Goal: Task Accomplishment & Management: Complete application form

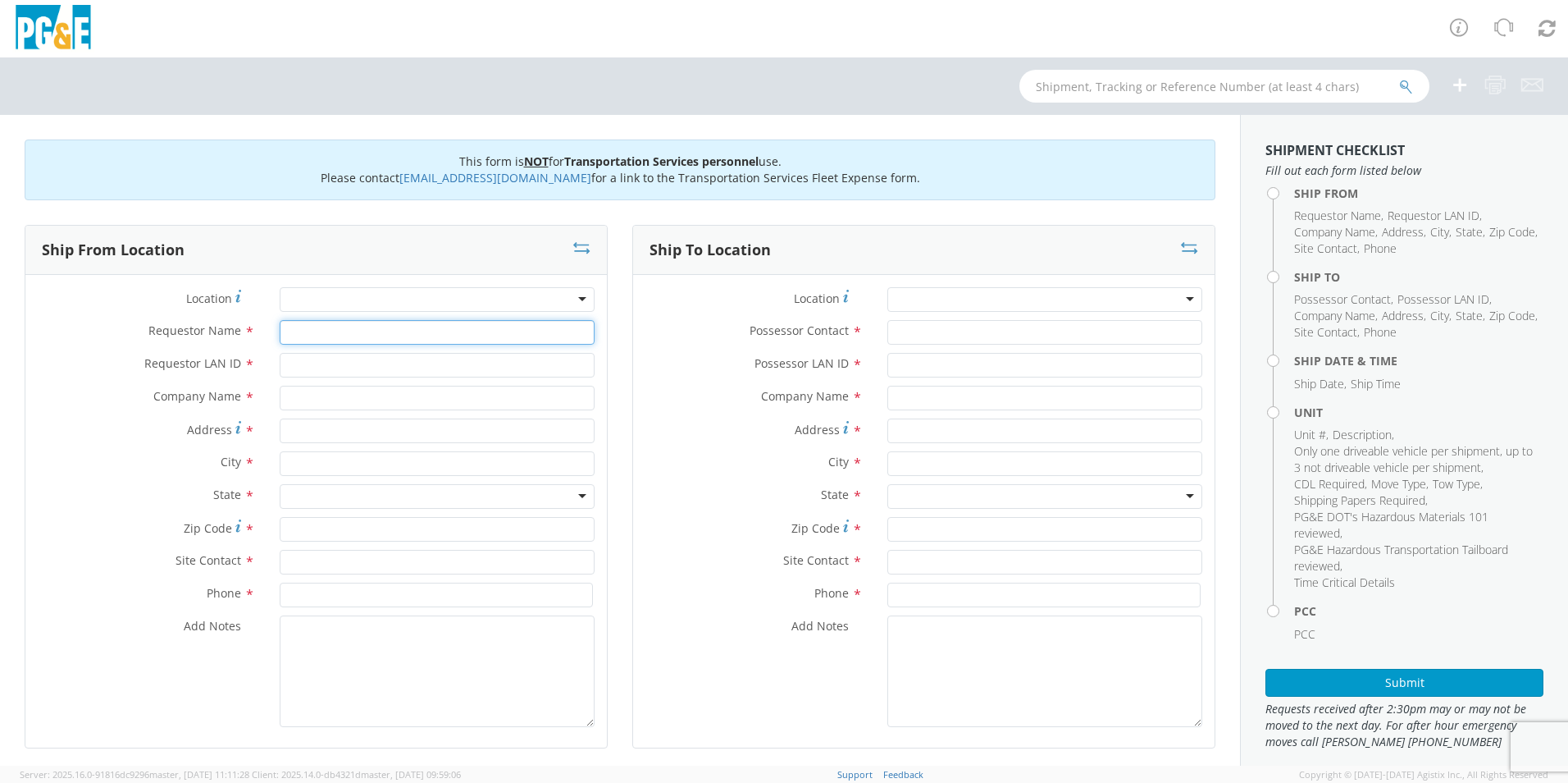
click at [333, 342] on input "Requestor Name *" at bounding box center [437, 332] width 315 height 25
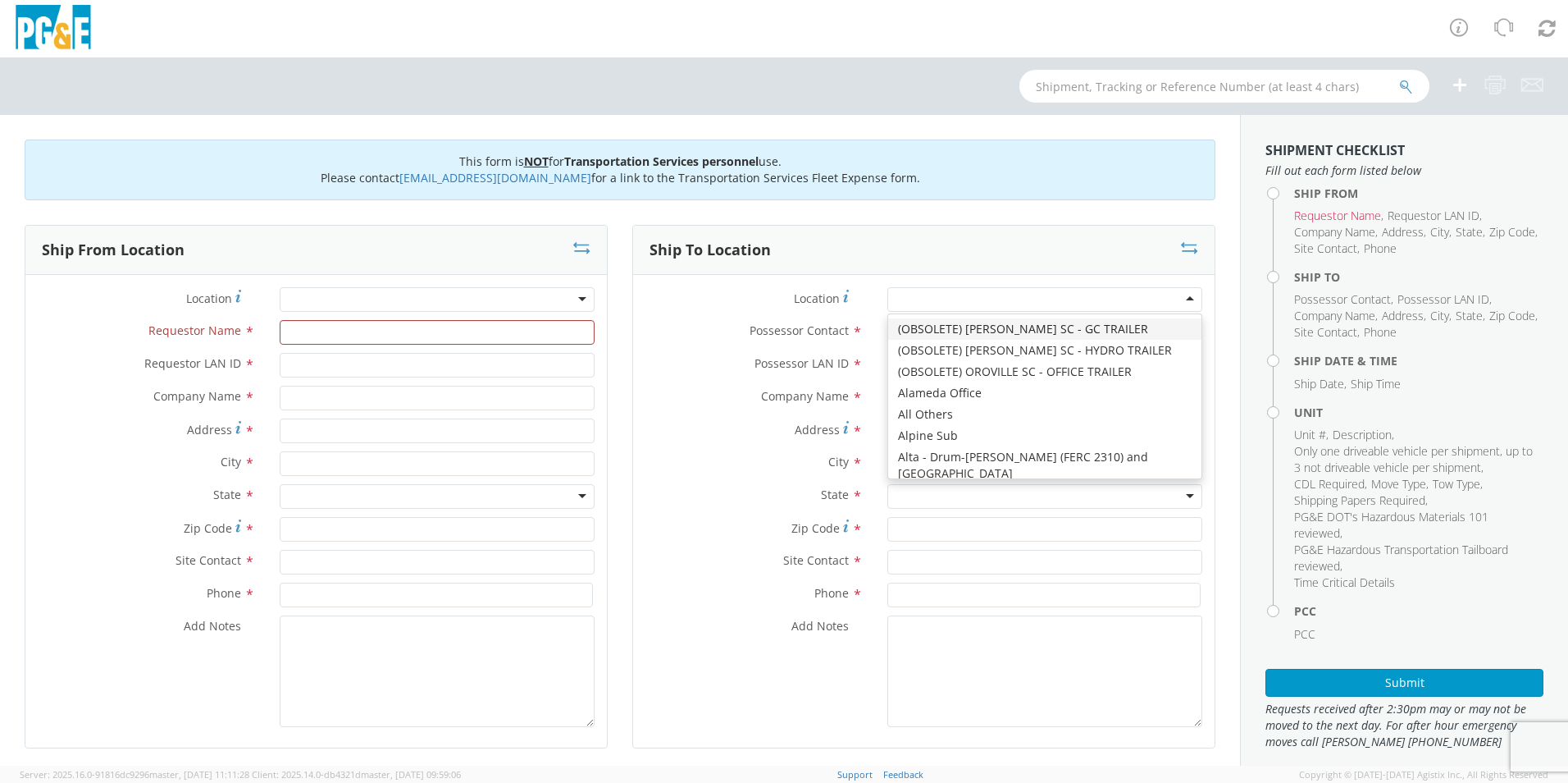
click at [774, 294] on div at bounding box center [1044, 300] width 315 height 25
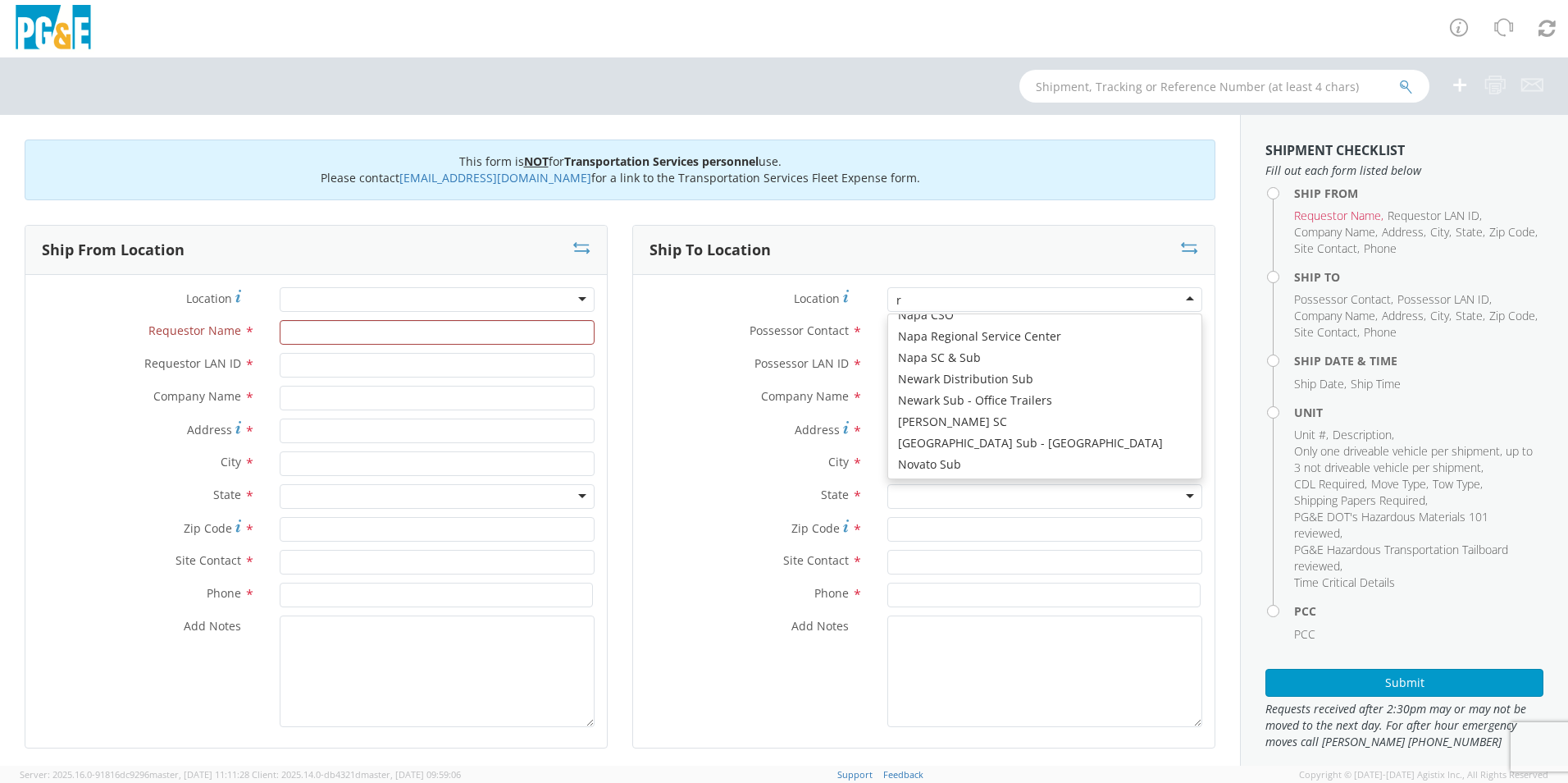
type input "re"
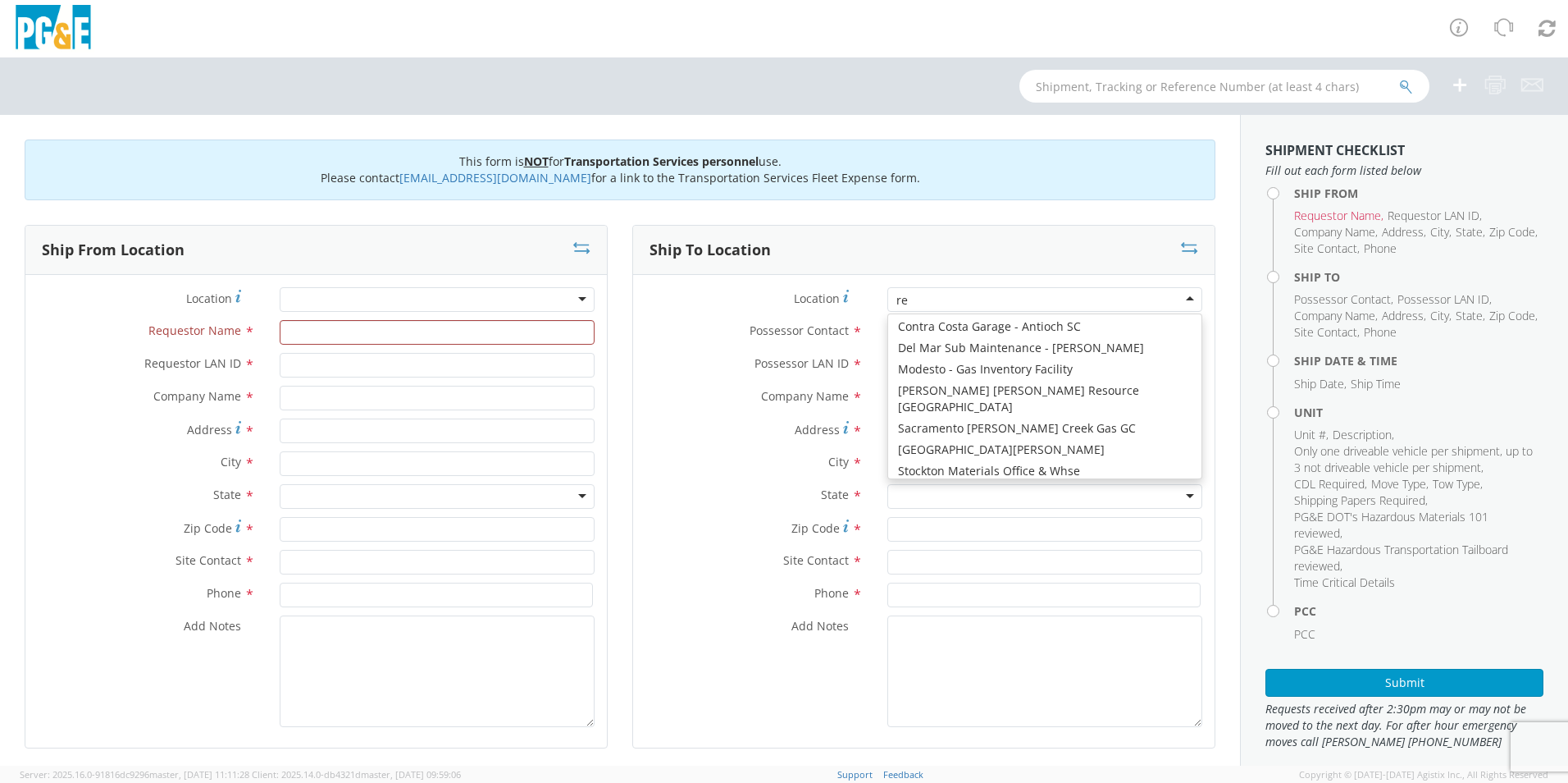
scroll to position [4, 0]
type input "PG&E"
type input "[STREET_ADDRESS]"
type input "RED BLUFF"
type input "96080"
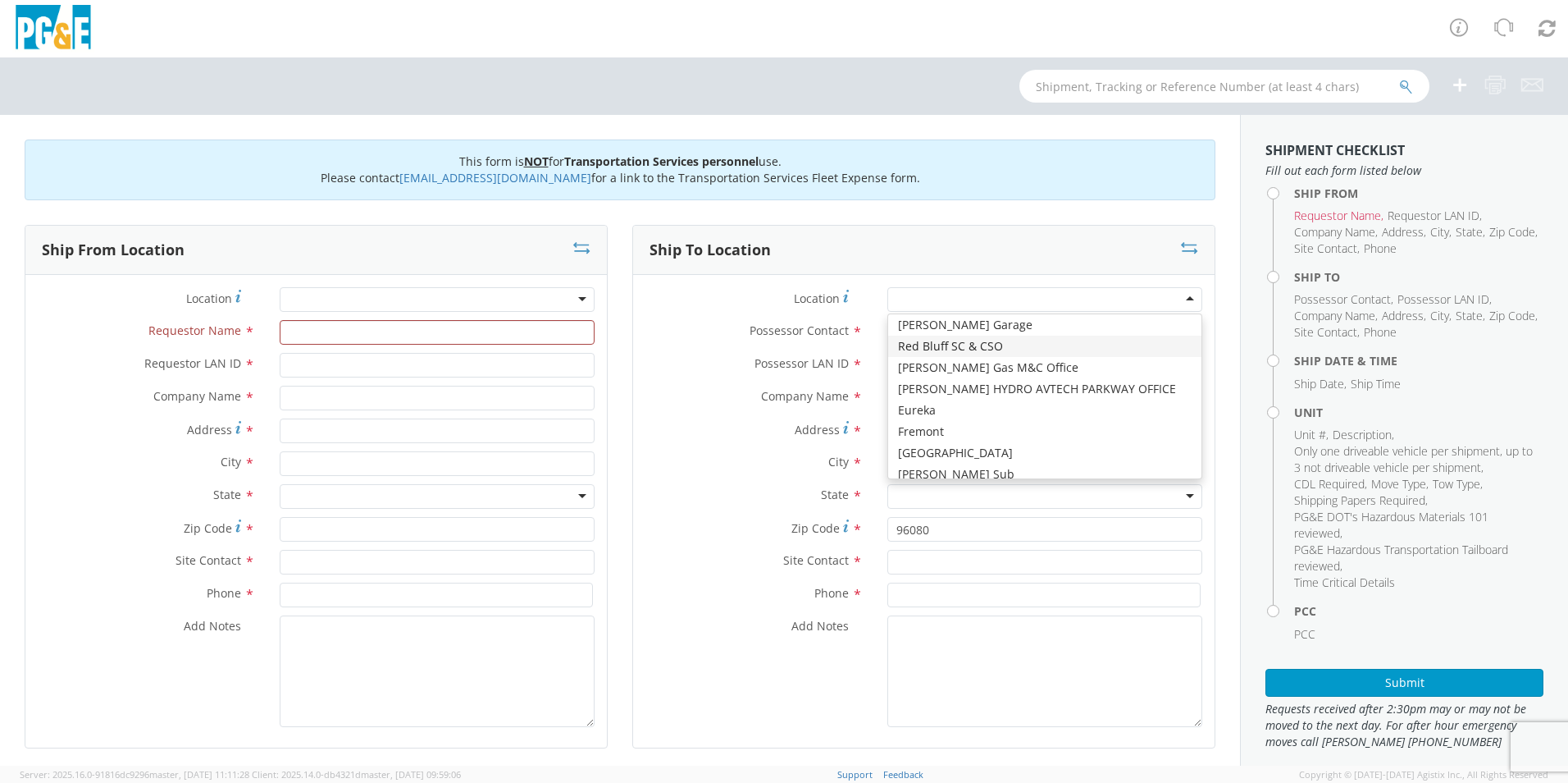
scroll to position [0, 0]
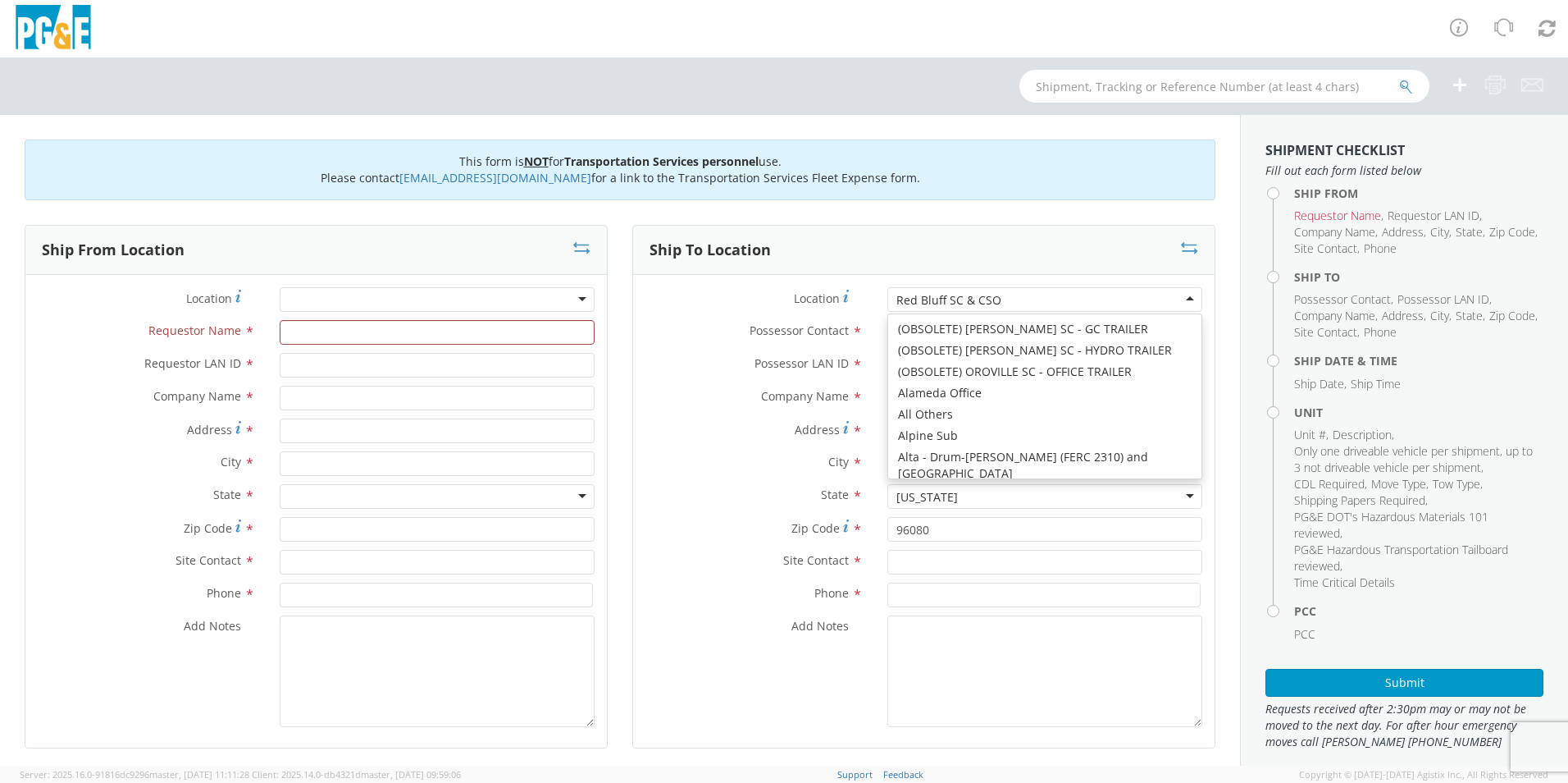
click at [774, 297] on div "Red Bluff SC & CSO" at bounding box center [948, 300] width 105 height 16
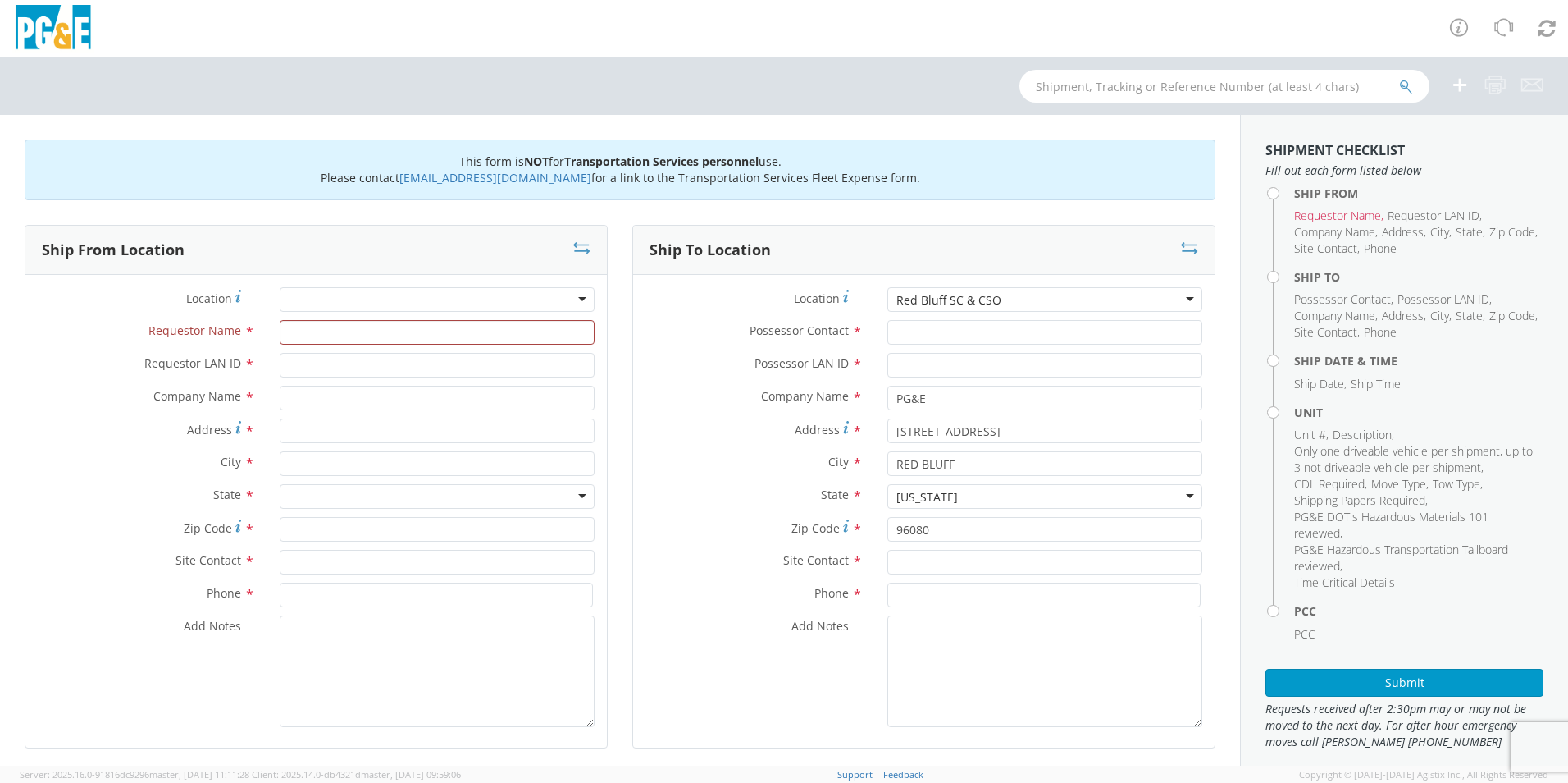
click at [774, 297] on div "Red Bluff SC & CSO" at bounding box center [948, 300] width 105 height 16
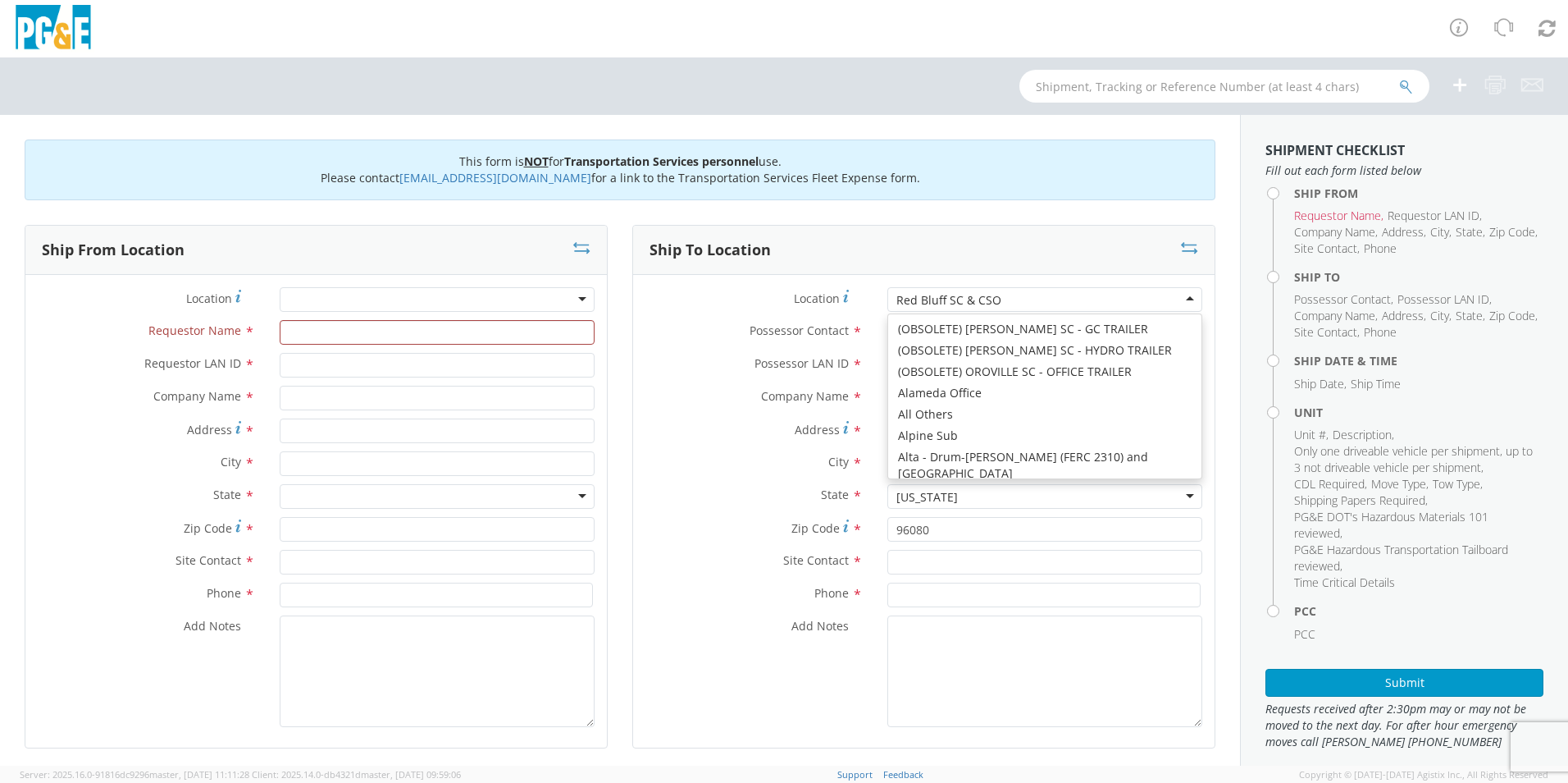
click at [774, 292] on div "Red Bluff SC & CSO" at bounding box center [1044, 300] width 315 height 25
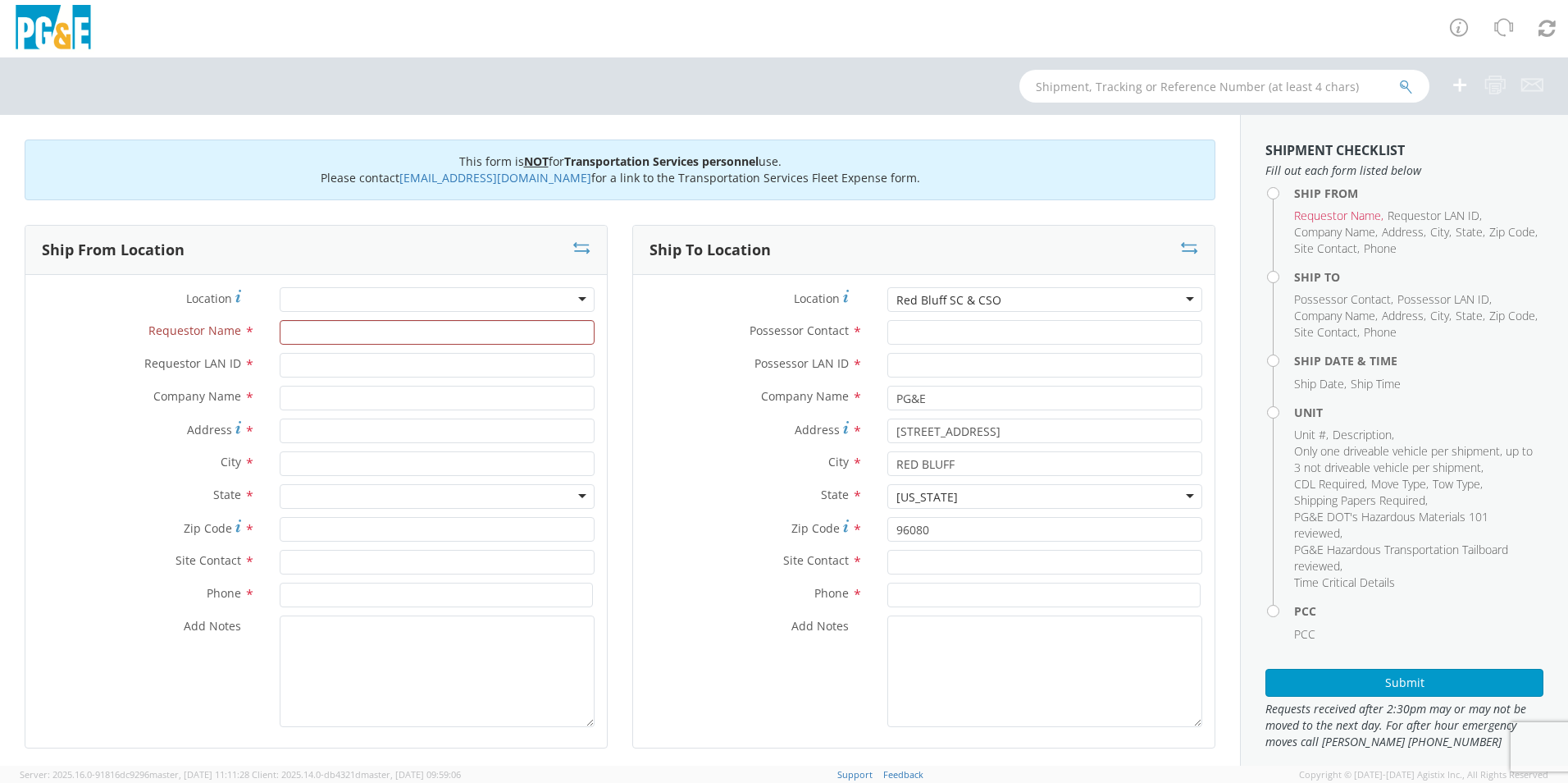
click at [774, 292] on div "Red Bluff SC & CSO" at bounding box center [1044, 300] width 315 height 25
drag, startPoint x: 1036, startPoint y: 292, endPoint x: 857, endPoint y: 300, distance: 179.2
click at [774, 303] on div "Location Company locations * [GEOGRAPHIC_DATA] SC & CSO [GEOGRAPHIC_DATA] SC & …" at bounding box center [924, 300] width 581 height 25
click at [774, 297] on div "Red Bluff SC & CSO" at bounding box center [1044, 300] width 315 height 25
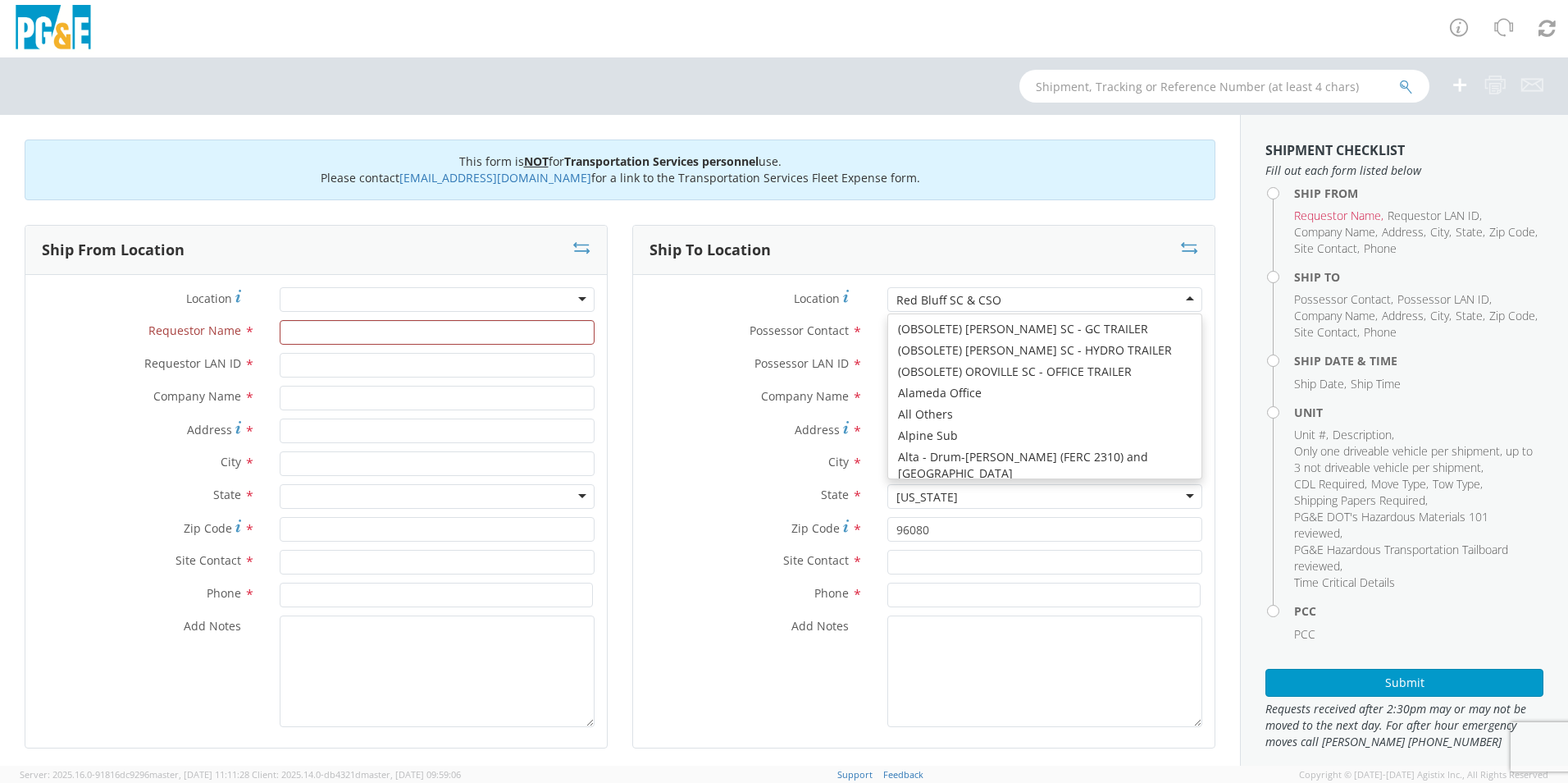
type input "[STREET_ADDRESS]"
type input "[PERSON_NAME]"
type input "96002"
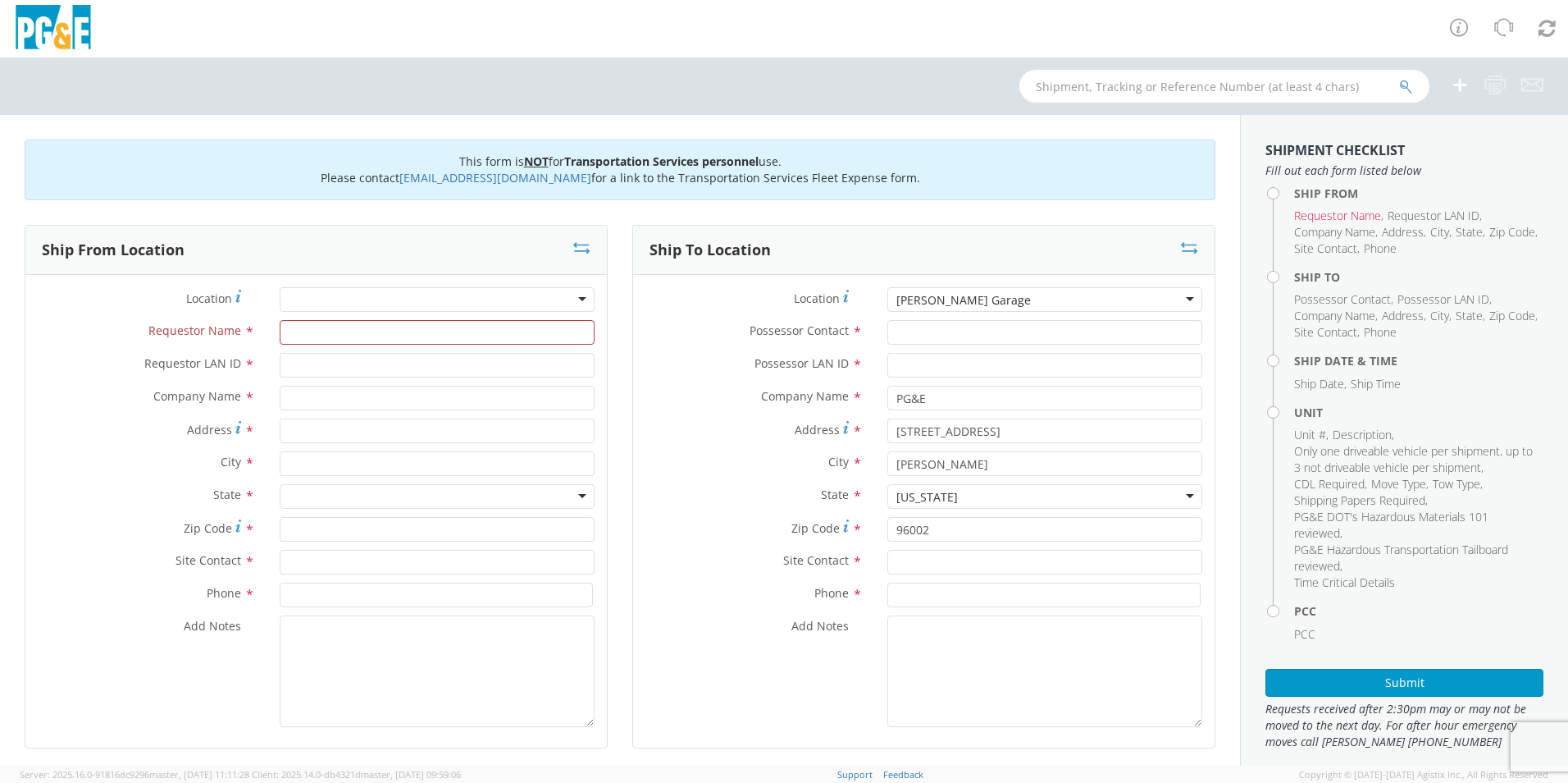
click at [685, 354] on div "City * [PERSON_NAME]" at bounding box center [924, 468] width 581 height 33
click at [774, 336] on input "Possessor Contact *" at bounding box center [1044, 332] width 315 height 25
type input "r"
type input "[PERSON_NAME]"
type input "RCNF"
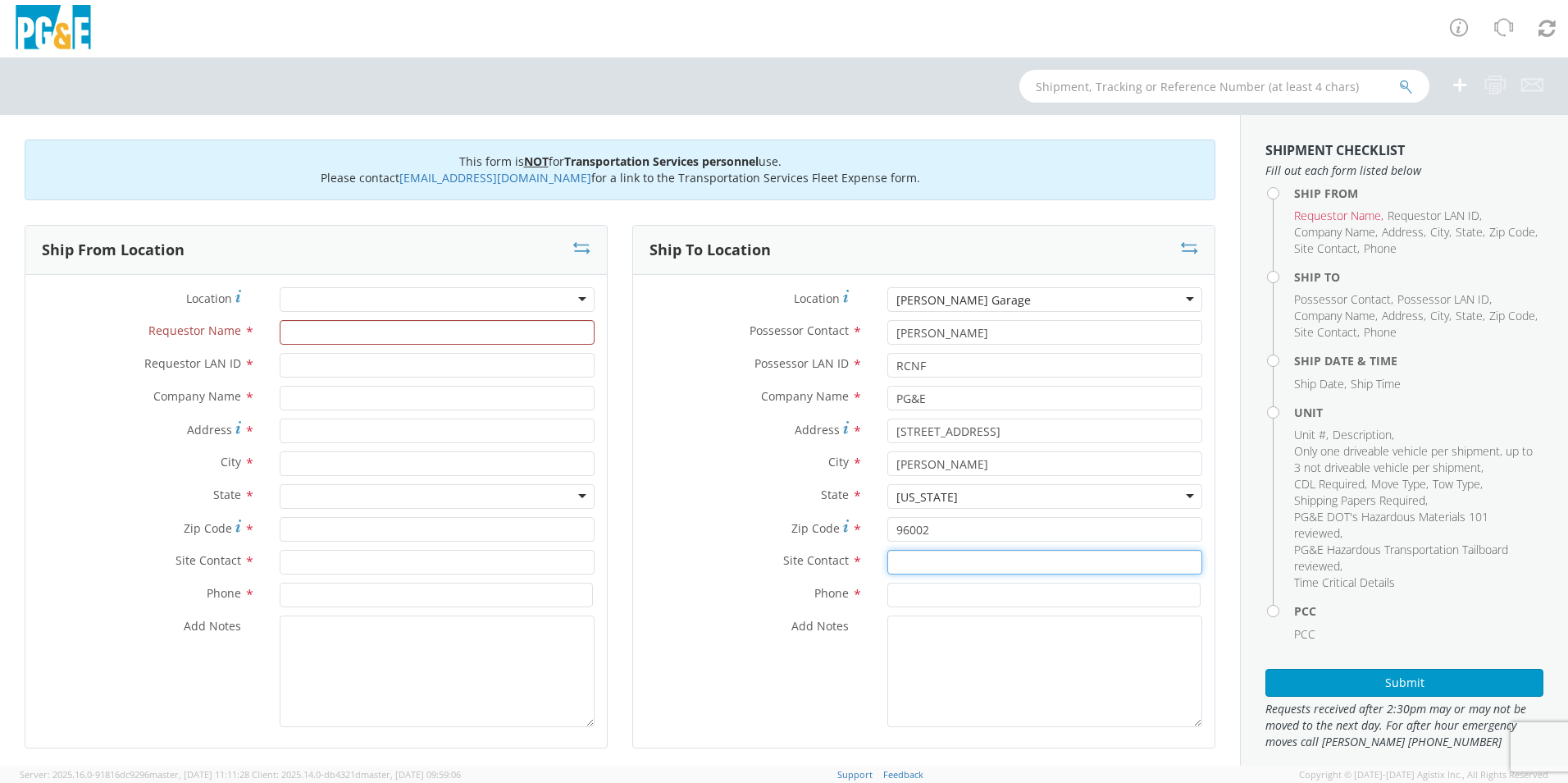
click at [774, 354] on input "text" at bounding box center [1044, 562] width 315 height 25
type input "[PERSON_NAME]"
type input "5309029593"
click at [724, 354] on label "Site Contact *" at bounding box center [754, 561] width 242 height 21
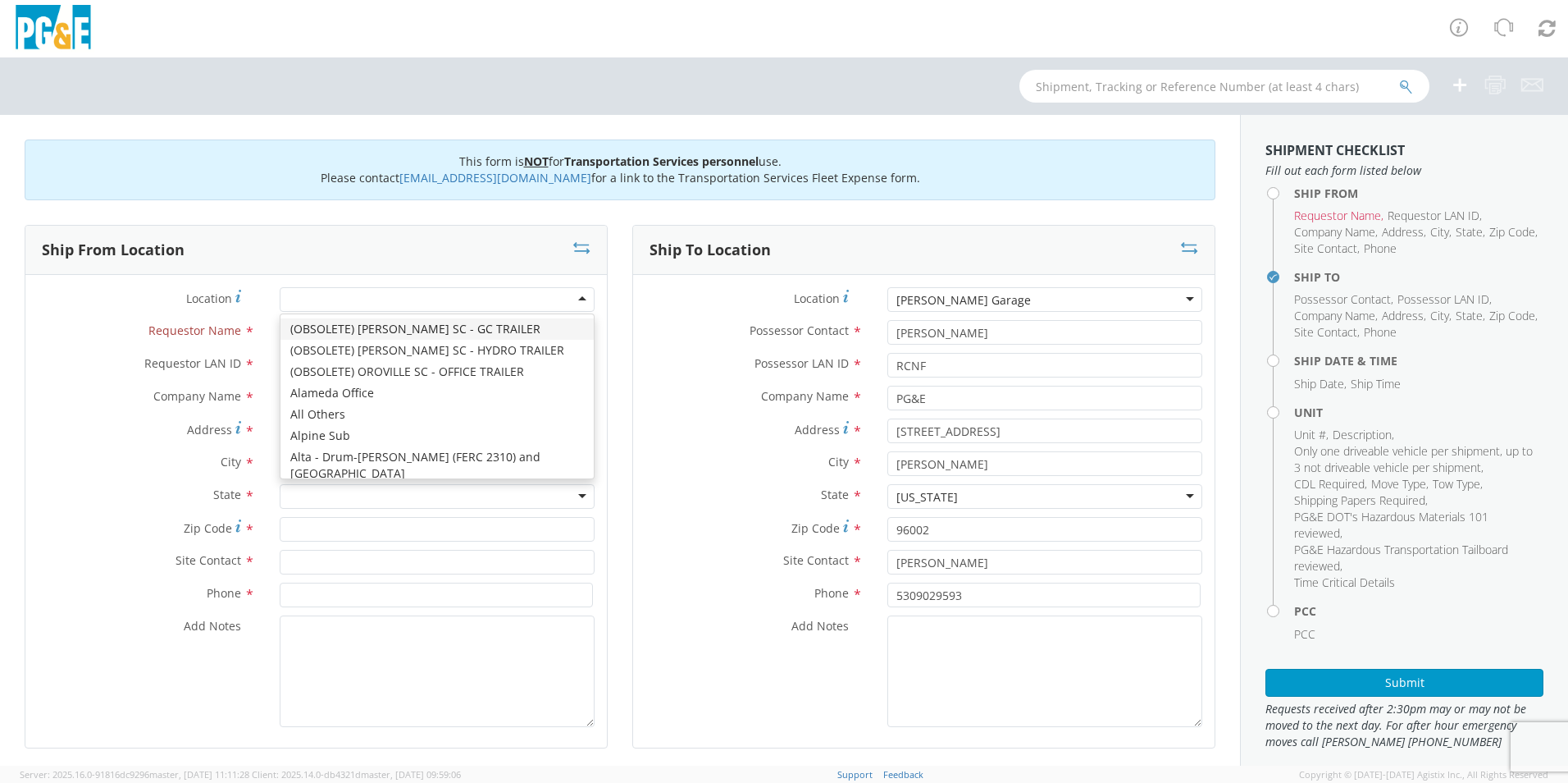
click at [347, 294] on div at bounding box center [437, 300] width 315 height 25
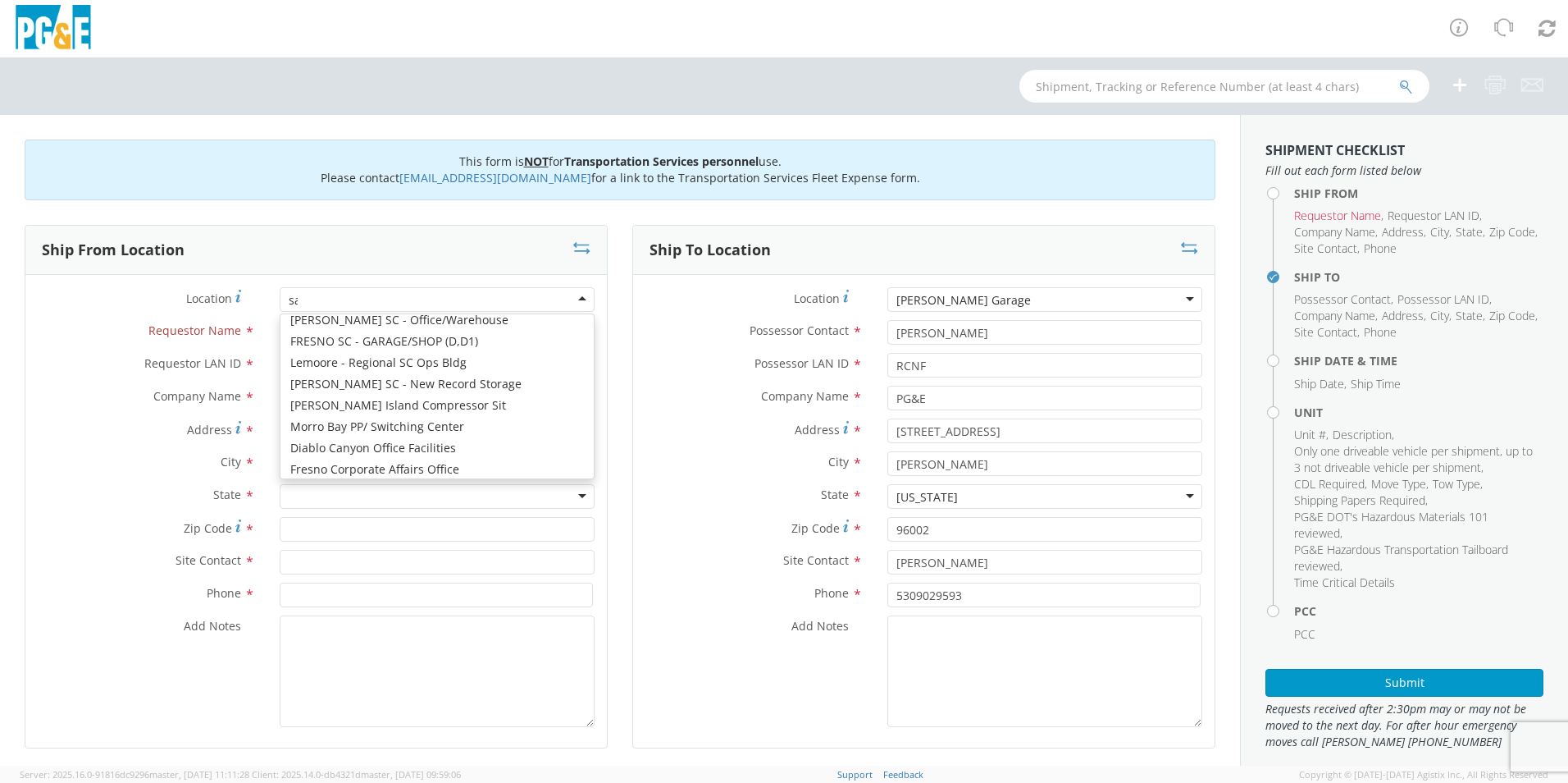
scroll to position [4, 0]
type input "san ram"
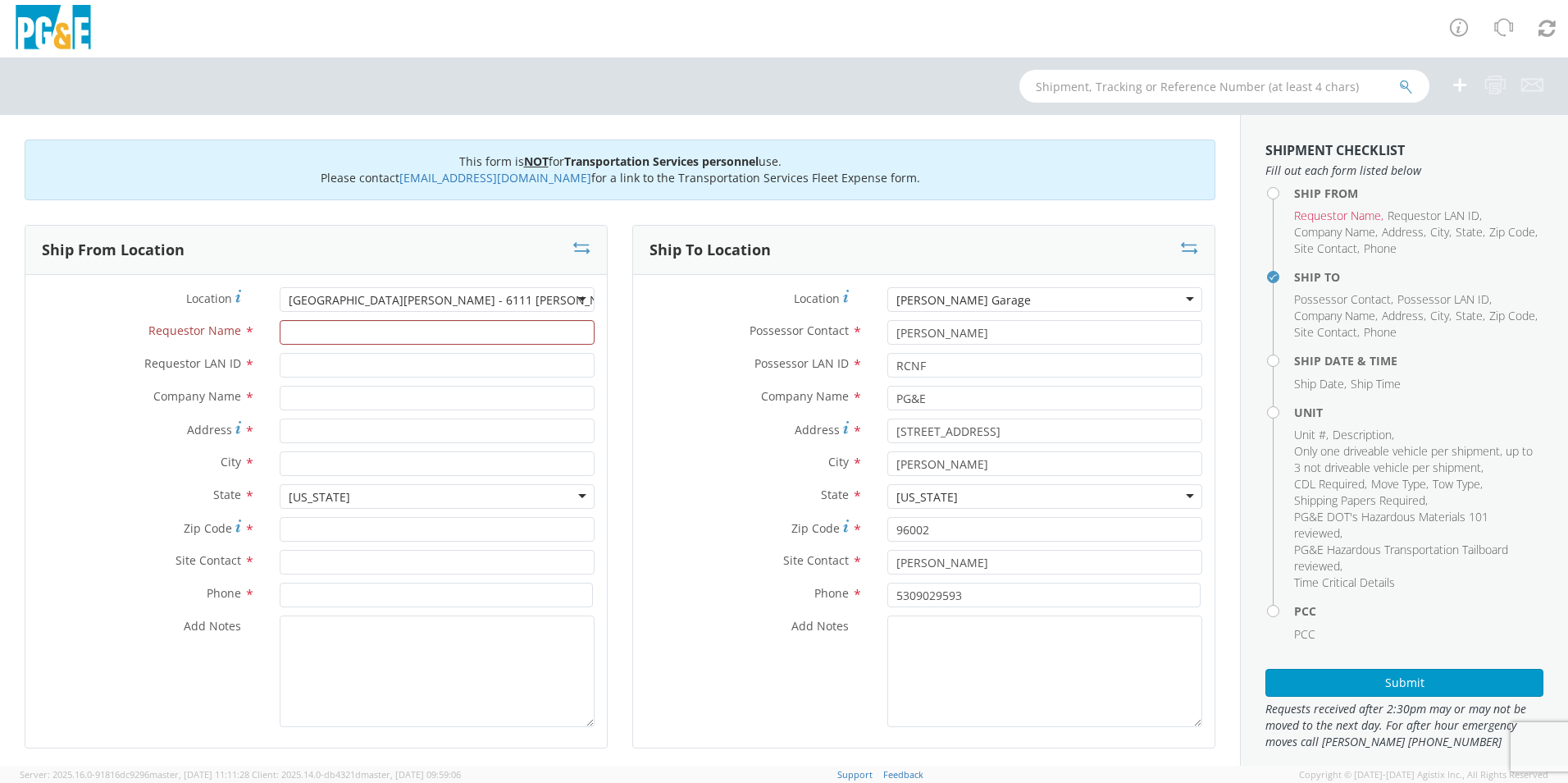
type input "PG&E"
type input "[STREET_ADDRESS][PERSON_NAME]"
type input "SAN [PERSON_NAME]"
type input "94583"
click at [361, 324] on input "Requestor Name *" at bounding box center [437, 332] width 315 height 25
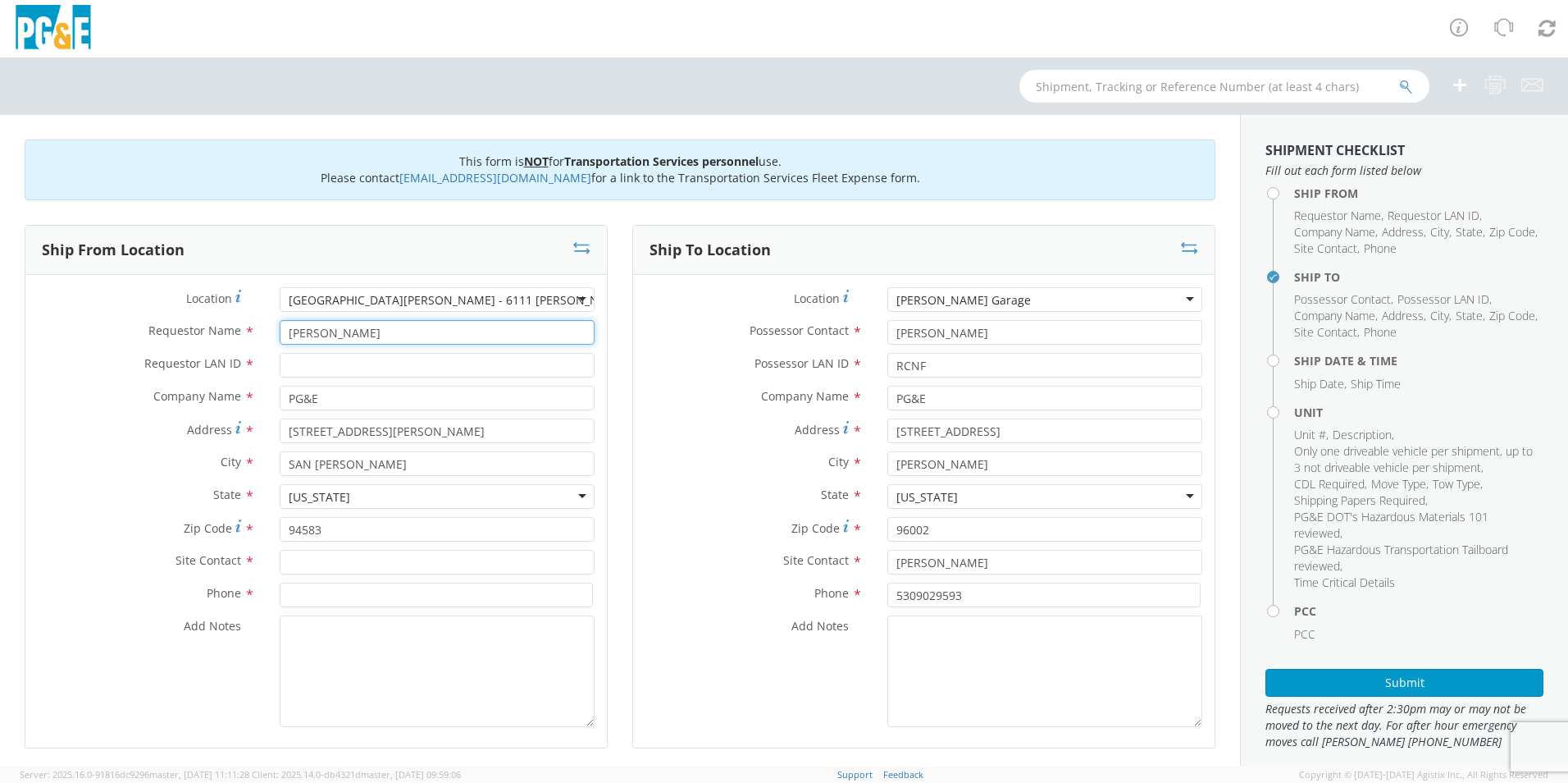
type input "[PERSON_NAME]"
click at [344, 354] on input "Requestor LAN ID *" at bounding box center [437, 365] width 315 height 25
type input "RCNF"
click at [334, 354] on input "text" at bounding box center [437, 562] width 315 height 25
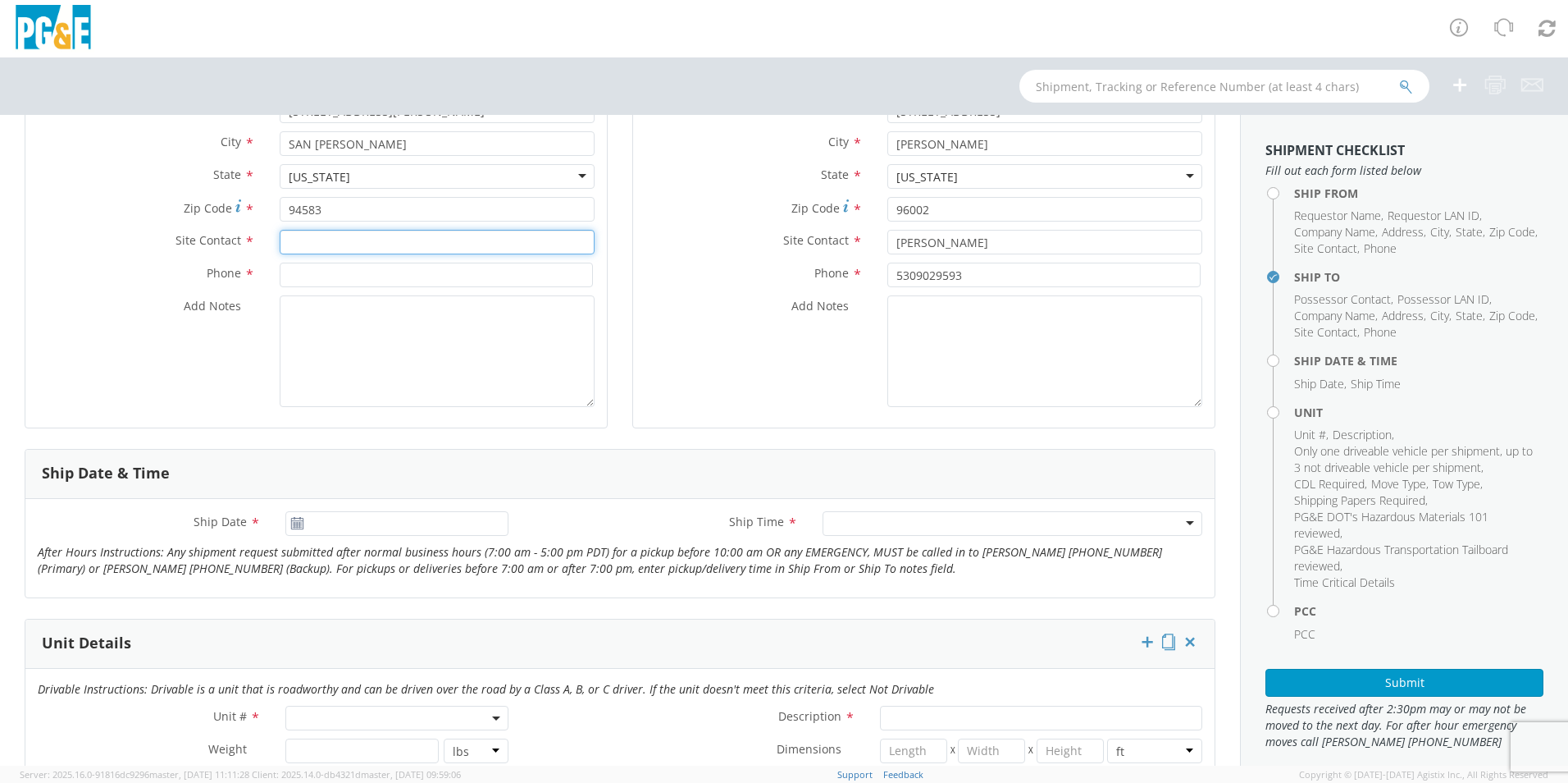
scroll to position [328, 0]
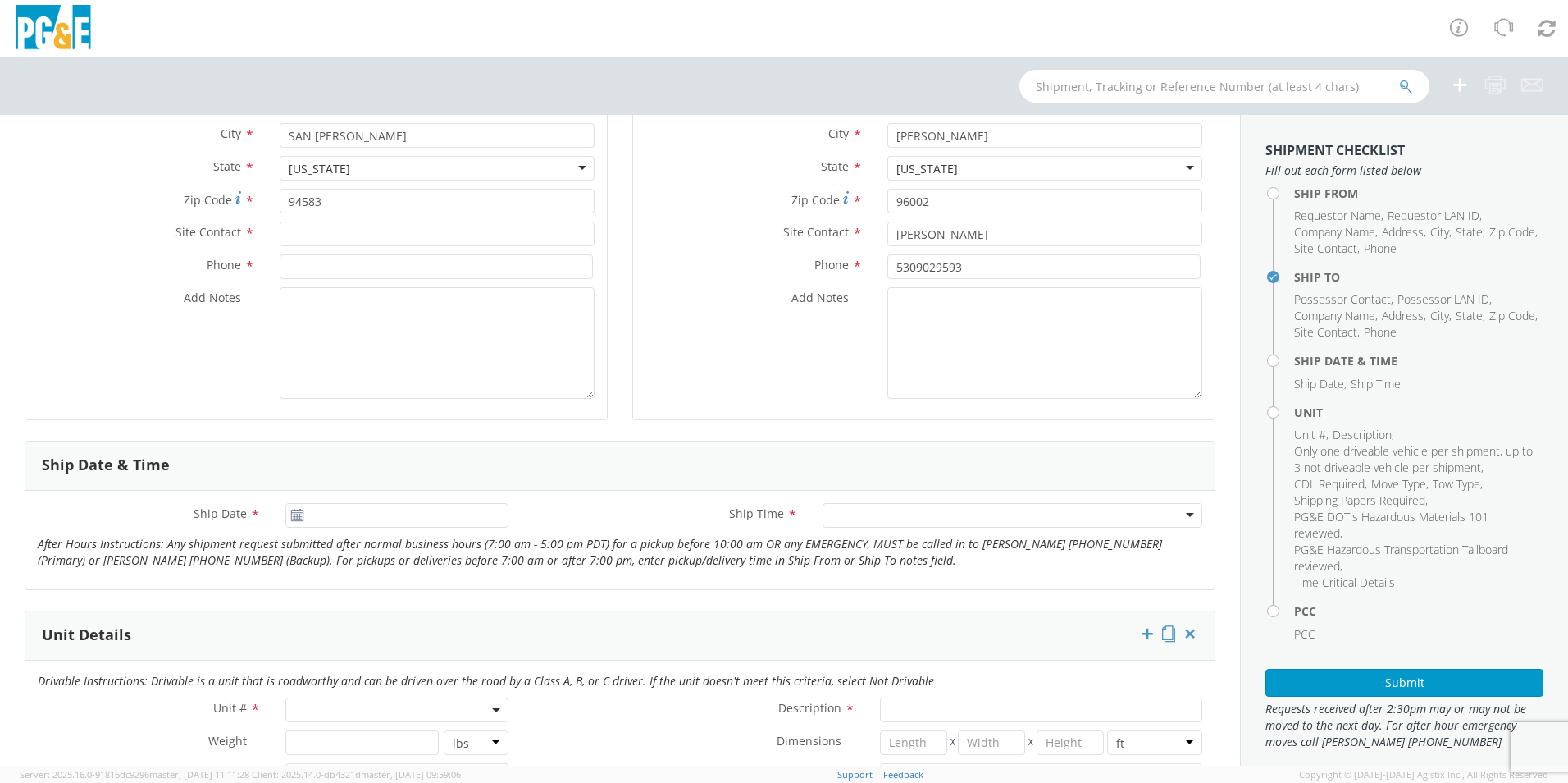
click at [296, 354] on use at bounding box center [297, 514] width 12 height 12
click at [294, 354] on use at bounding box center [297, 514] width 12 height 12
type input "[DATE]"
click at [365, 354] on input "[DATE]" at bounding box center [398, 515] width 223 height 25
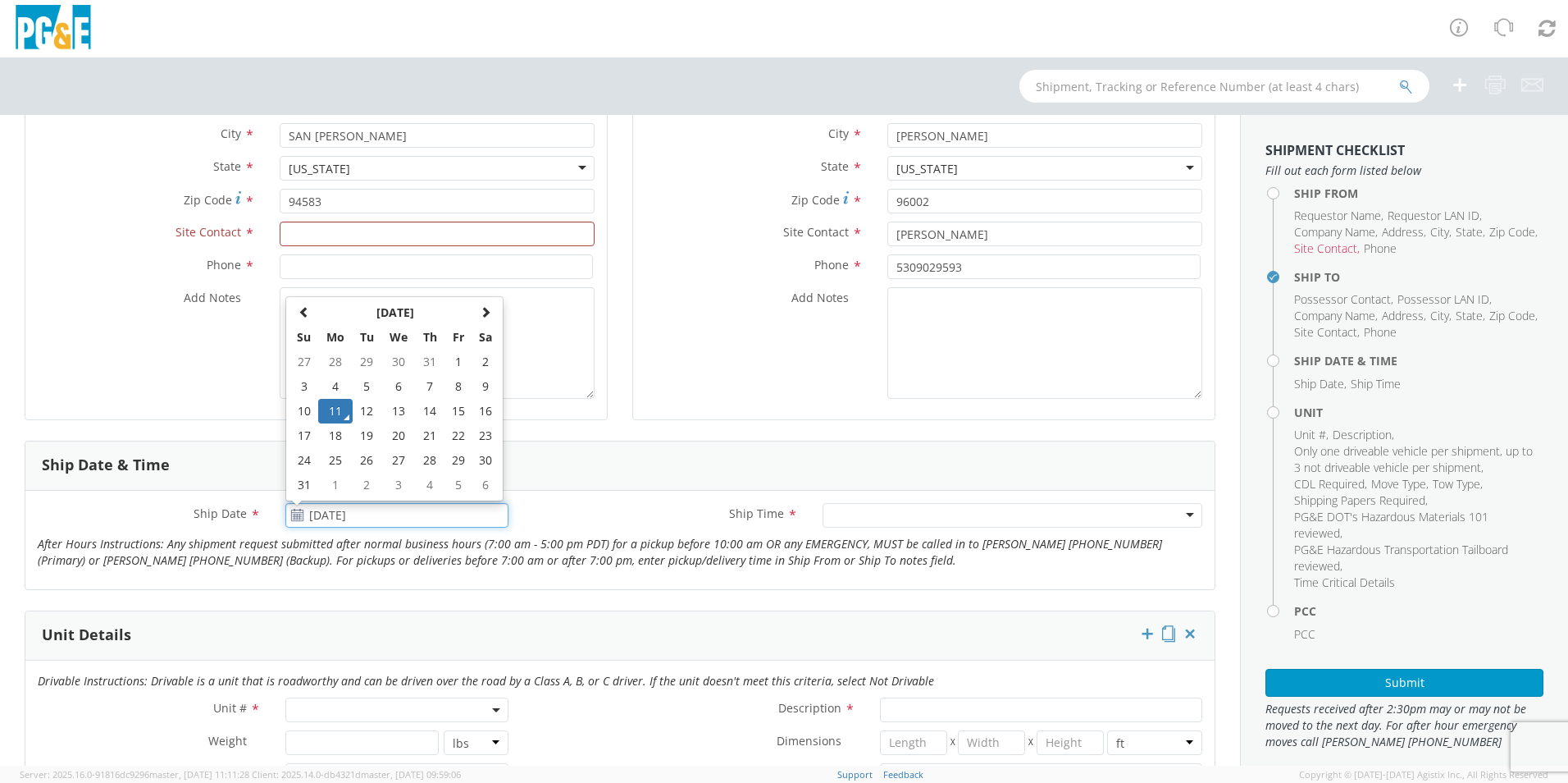
click at [328, 354] on td "11" at bounding box center [336, 411] width 35 height 25
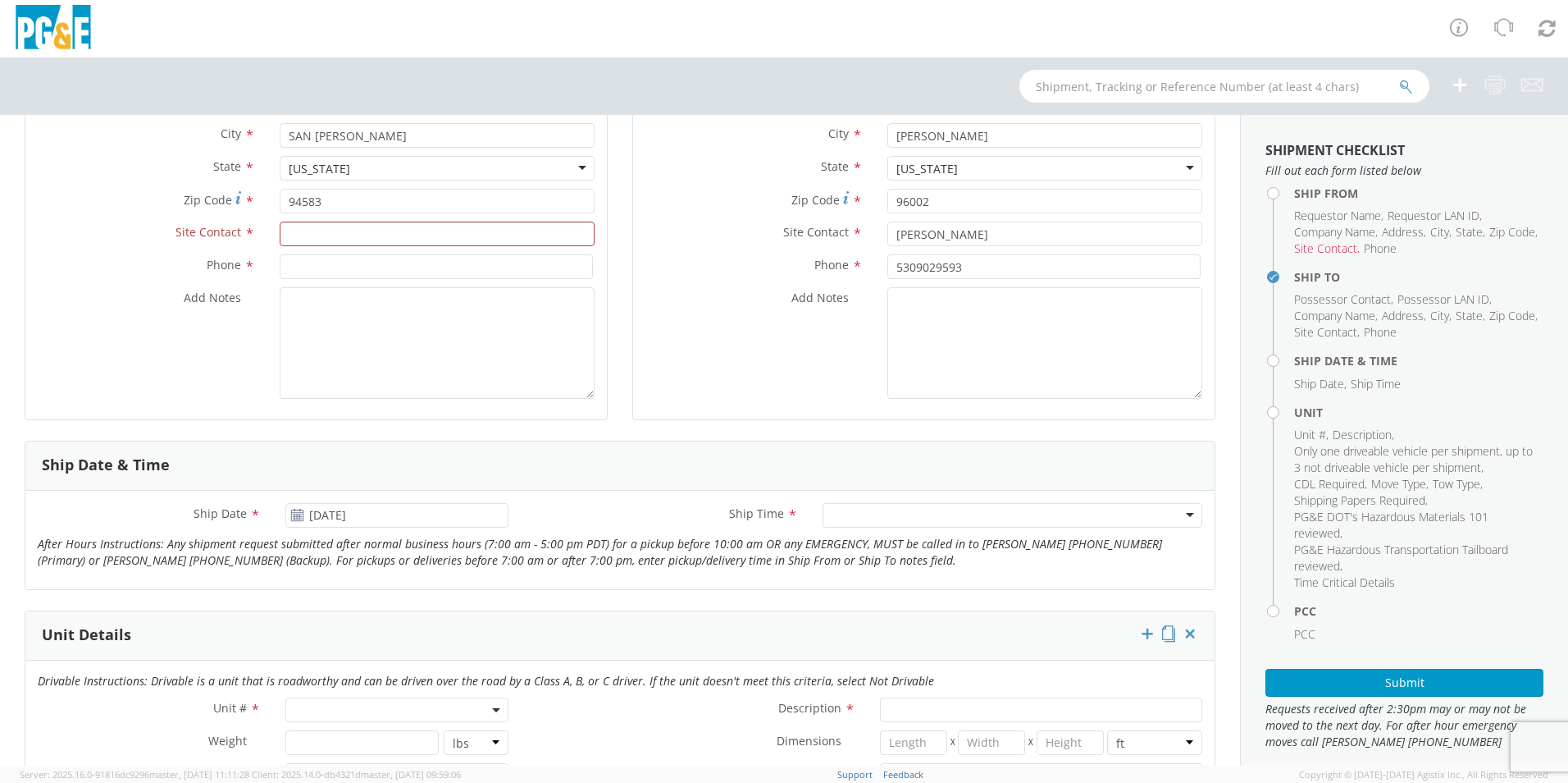
click at [774, 354] on div at bounding box center [1013, 515] width 380 height 25
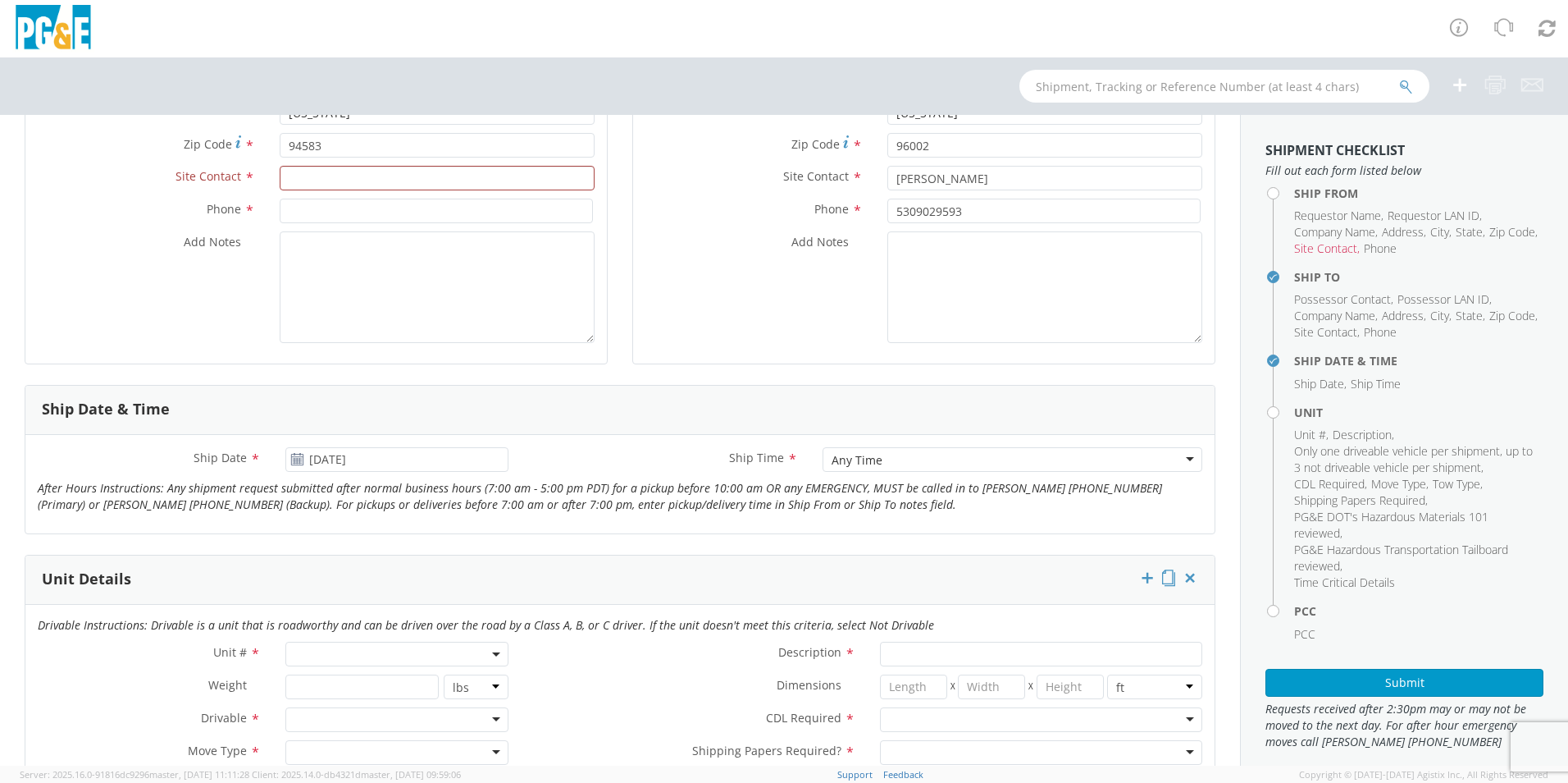
scroll to position [410, 0]
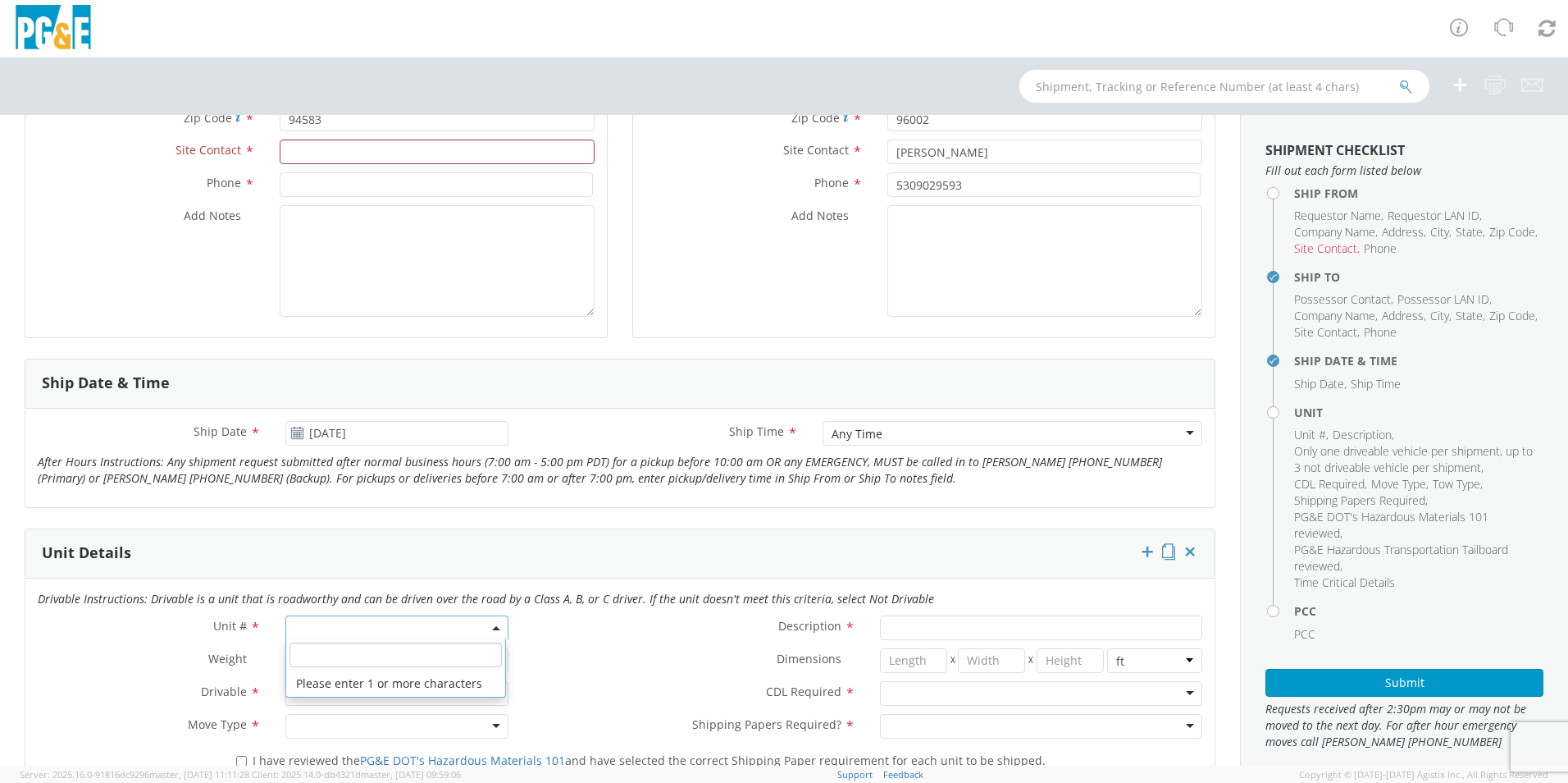
click at [325, 354] on span at bounding box center [398, 628] width 223 height 25
click at [342, 354] on input "search" at bounding box center [396, 655] width 213 height 25
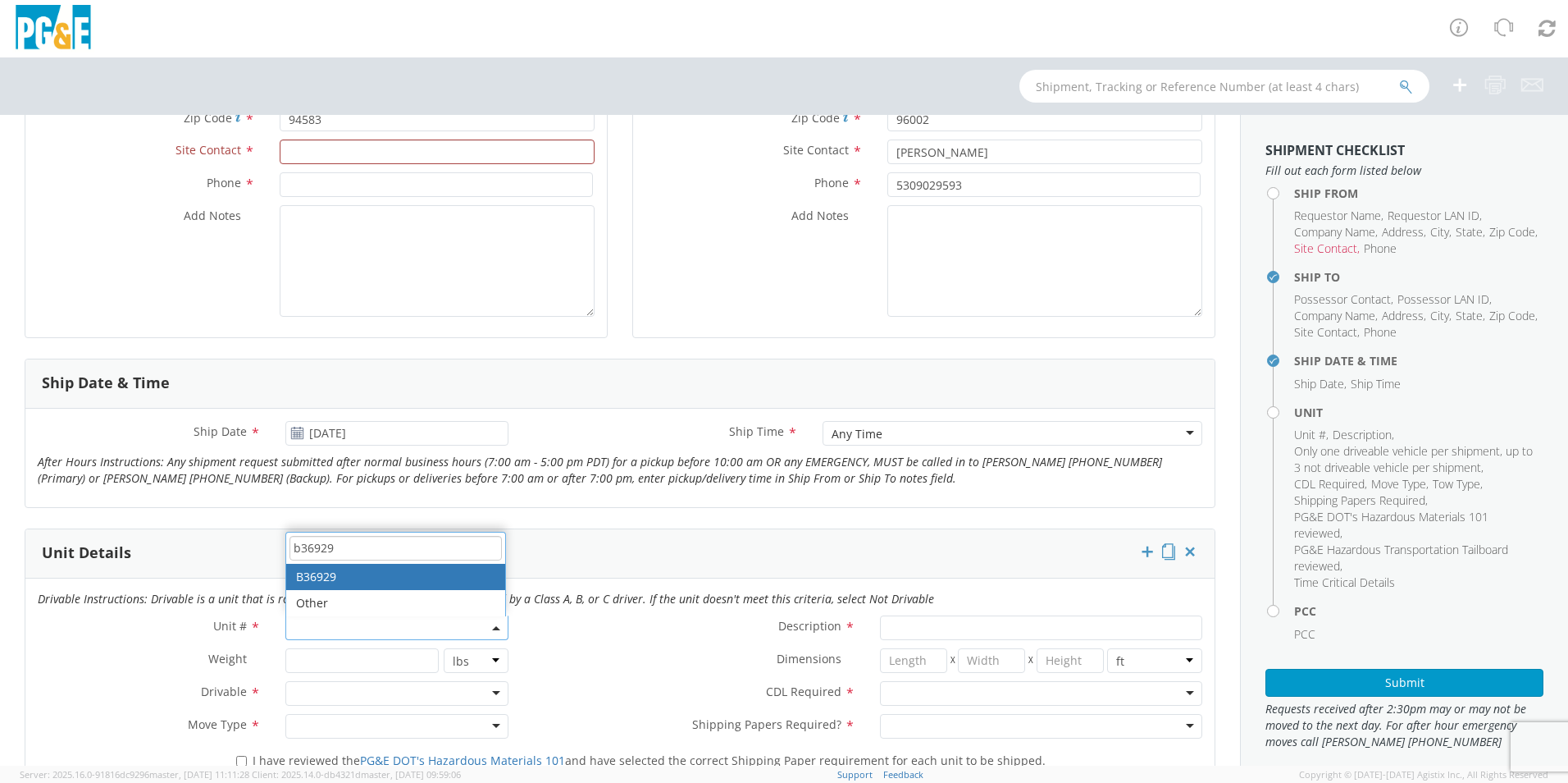
type input "b36929"
type input "PICKUP; 1/2T 4x4"
type input "7050"
select select "B36929"
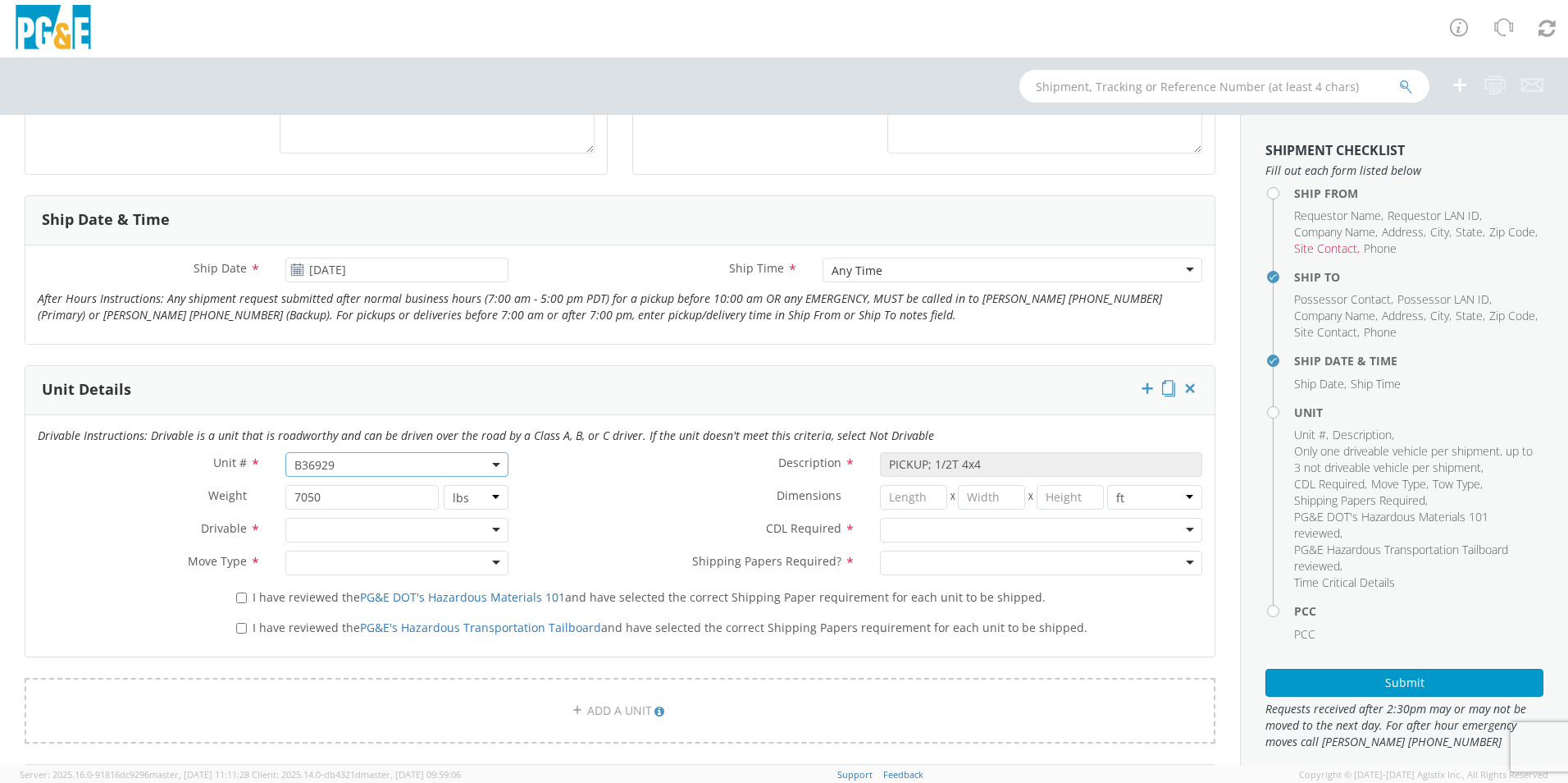
scroll to position [575, 0]
click at [436, 354] on div at bounding box center [398, 530] width 223 height 25
click at [368, 354] on div at bounding box center [398, 562] width 223 height 25
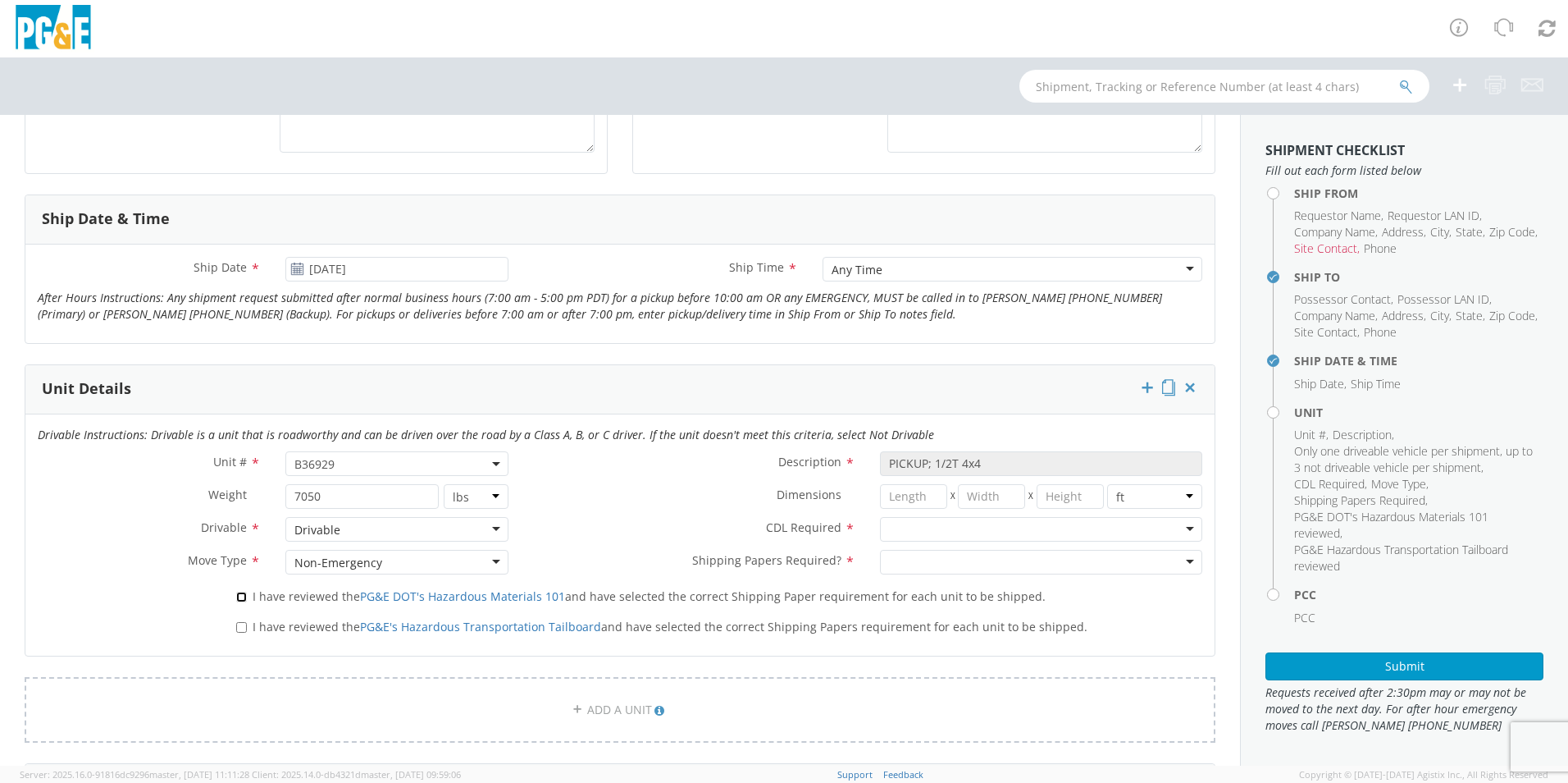
click at [239, 354] on input "I have reviewed the PG&E DOT's Hazardous Materials 101 and have selected the co…" at bounding box center [241, 596] width 11 height 11
checkbox input "true"
click at [241, 354] on input "I have reviewed the PG&E's Hazardous Transportation Tailboard and have selected…" at bounding box center [241, 627] width 11 height 11
checkbox input "true"
click at [774, 354] on div at bounding box center [1041, 530] width 322 height 25
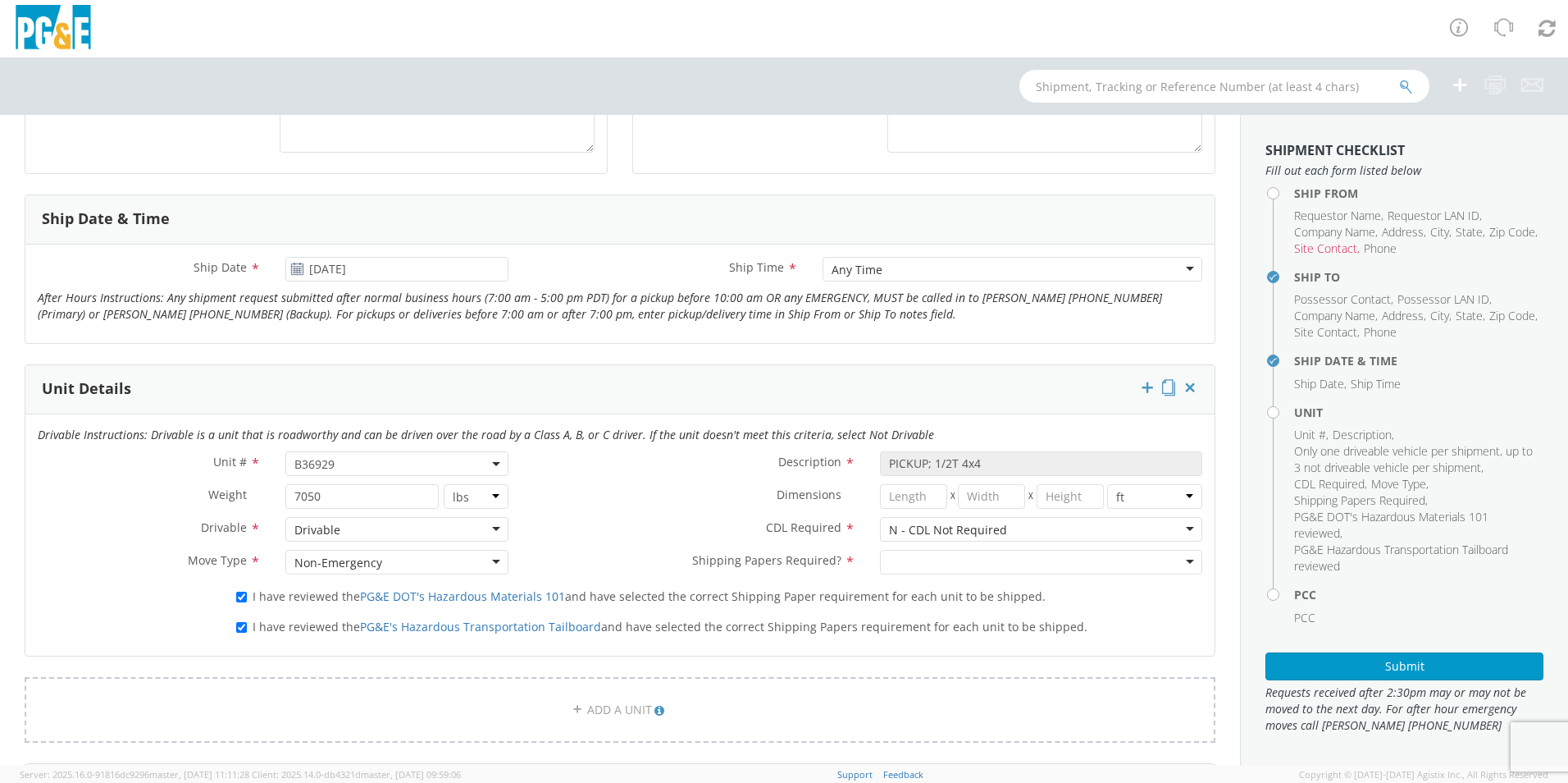
click at [774, 354] on div at bounding box center [1041, 562] width 322 height 25
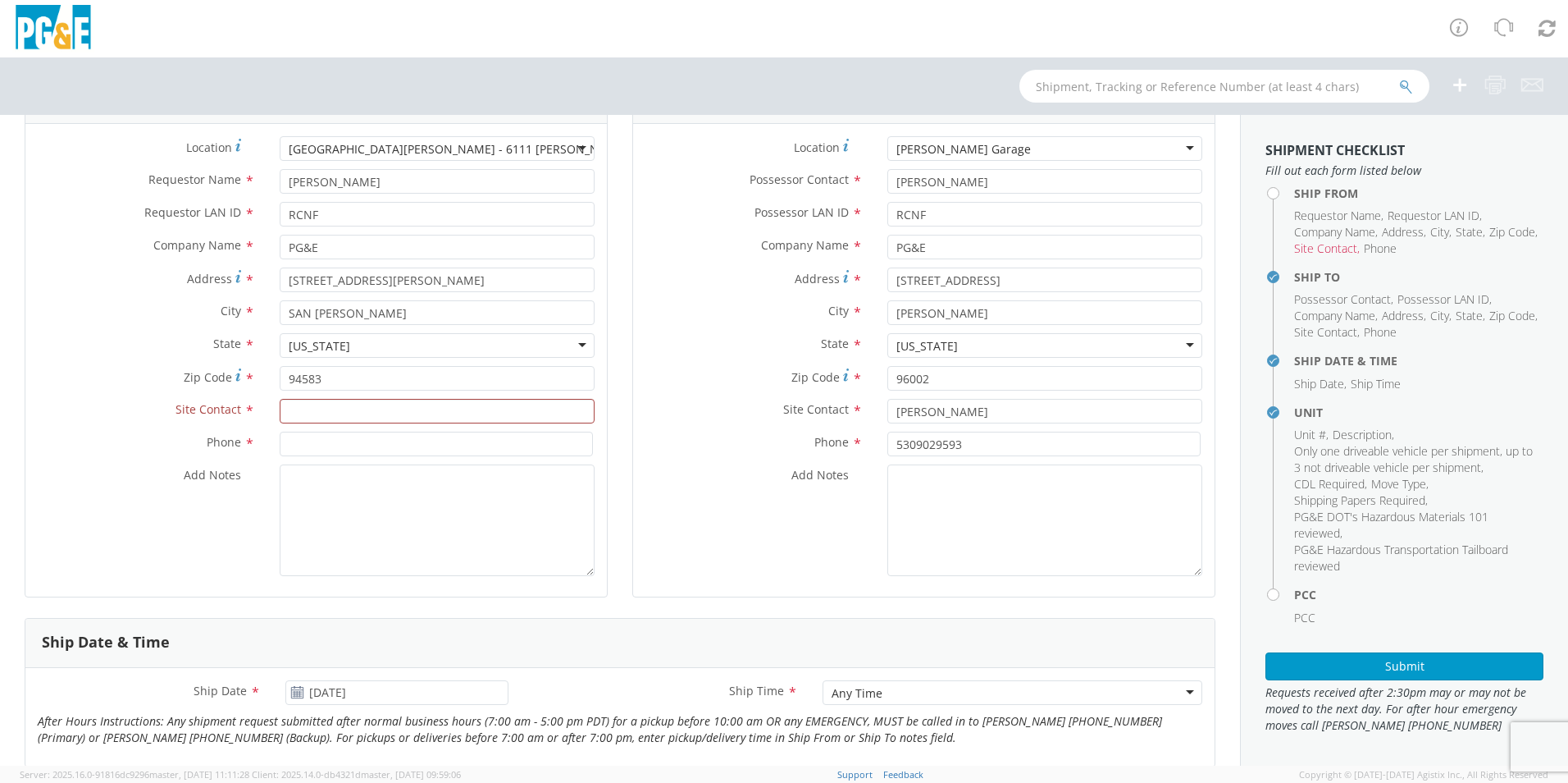
scroll to position [0, 0]
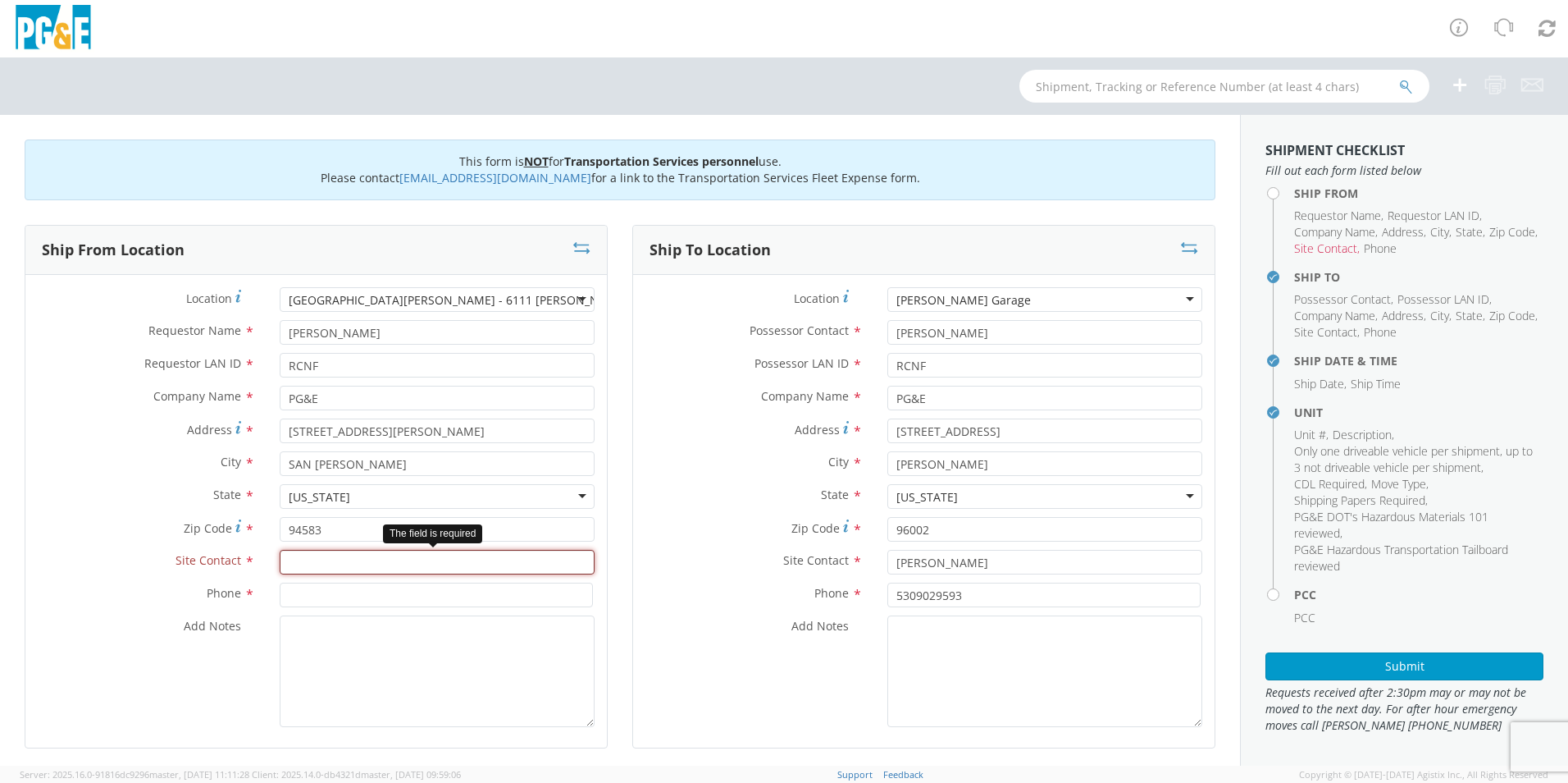
click at [318, 354] on input "text" at bounding box center [437, 562] width 315 height 25
type input "[PERSON_NAME]"
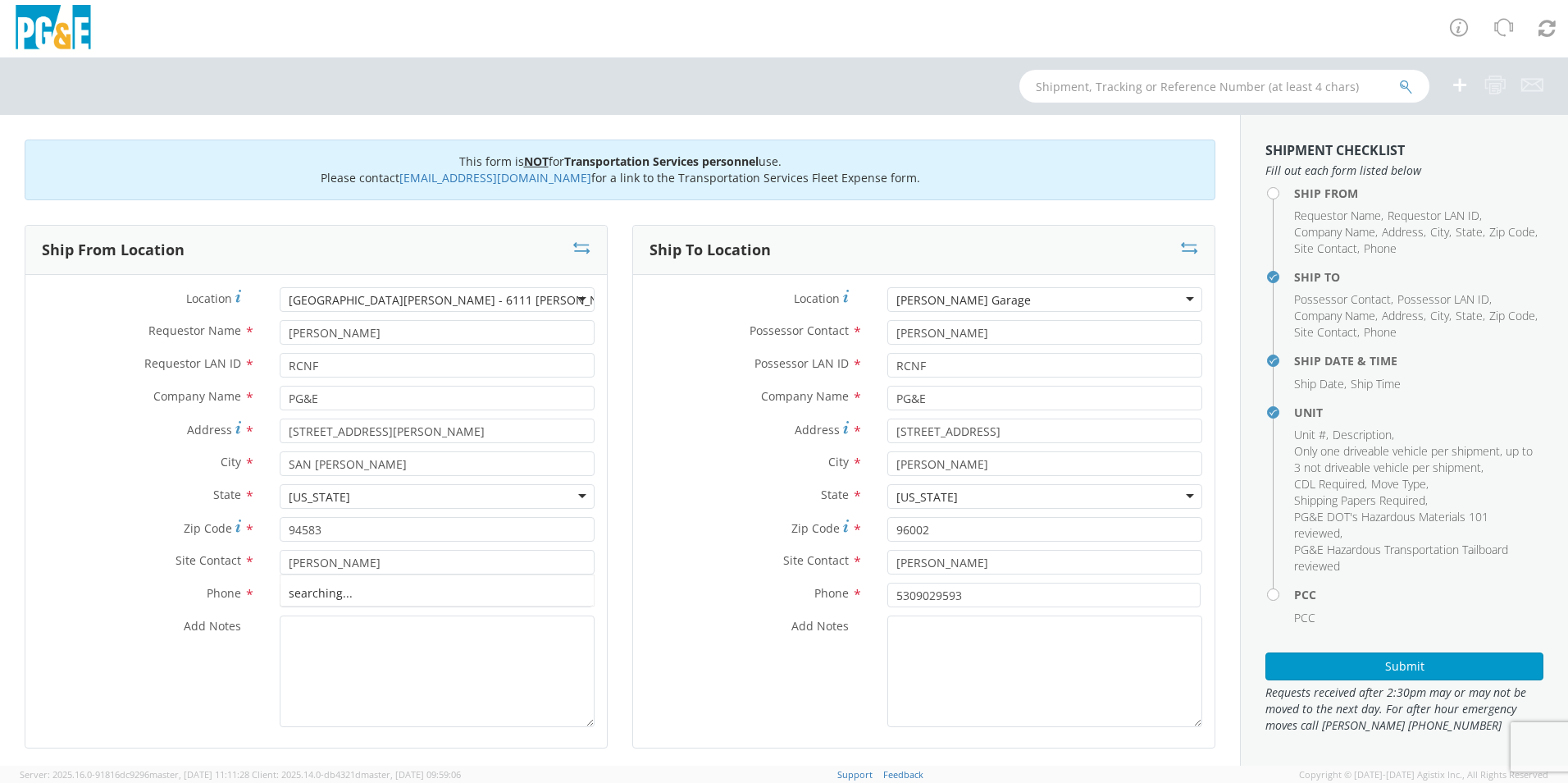
click at [63, 225] on div "Ship From Location" at bounding box center [316, 249] width 581 height 49
click at [316, 354] on input at bounding box center [437, 595] width 314 height 25
type input "[PHONE_NUMBER]"
click at [667, 354] on div "Add Notes *" at bounding box center [924, 671] width 581 height 112
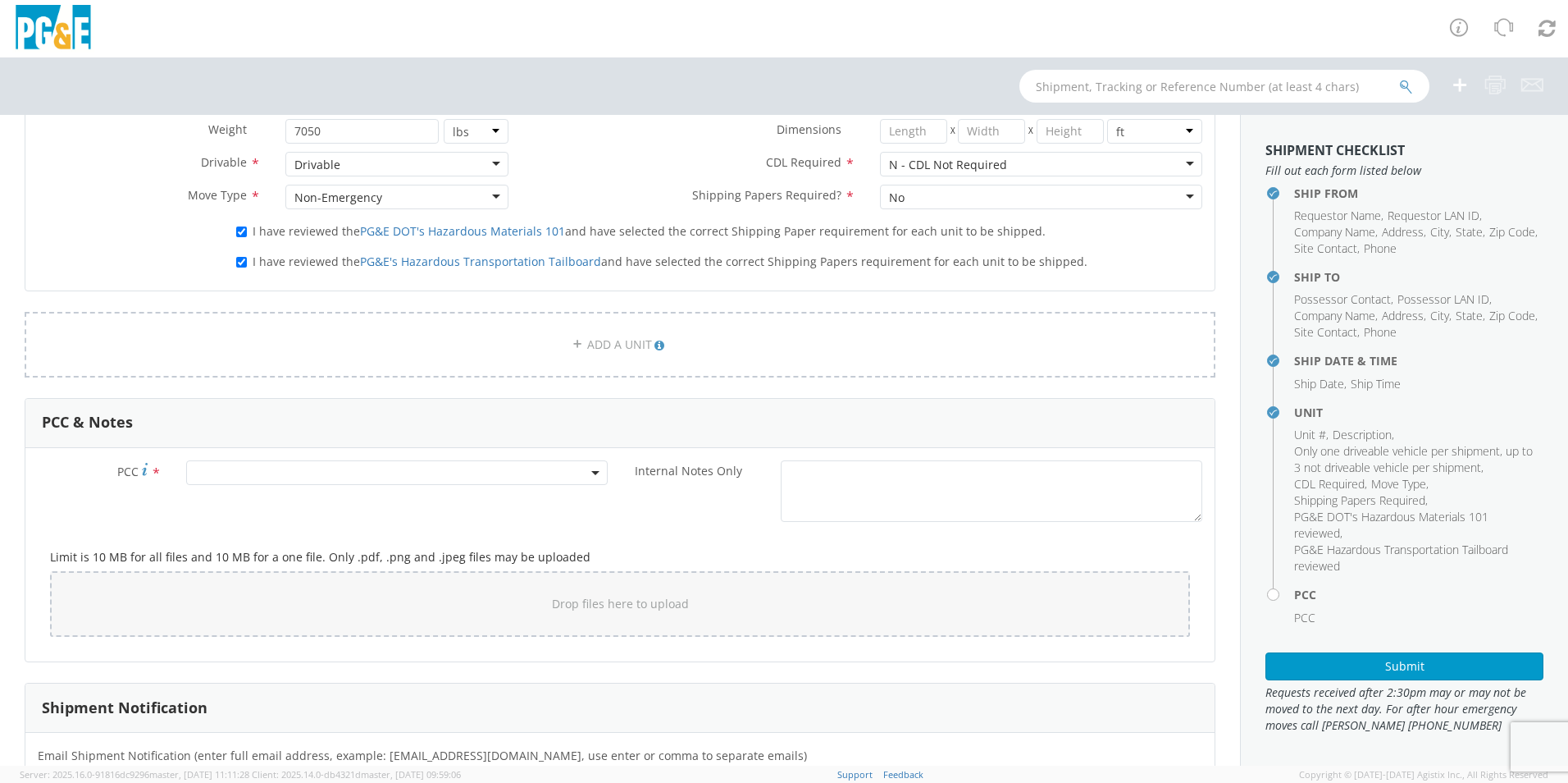
scroll to position [1067, 0]
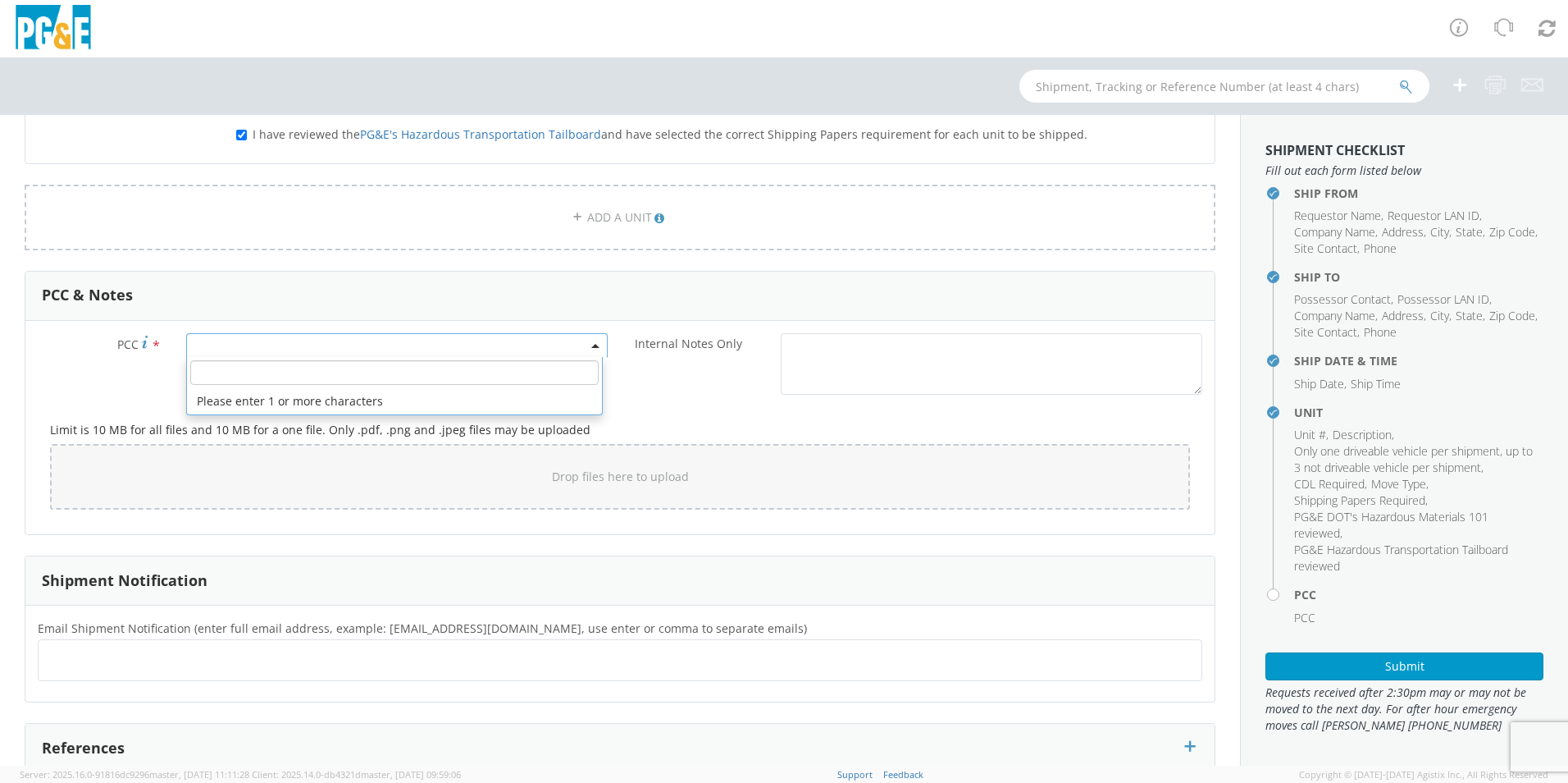
click at [272, 341] on span at bounding box center [397, 346] width 422 height 25
click at [274, 354] on input "number" at bounding box center [395, 373] width 408 height 25
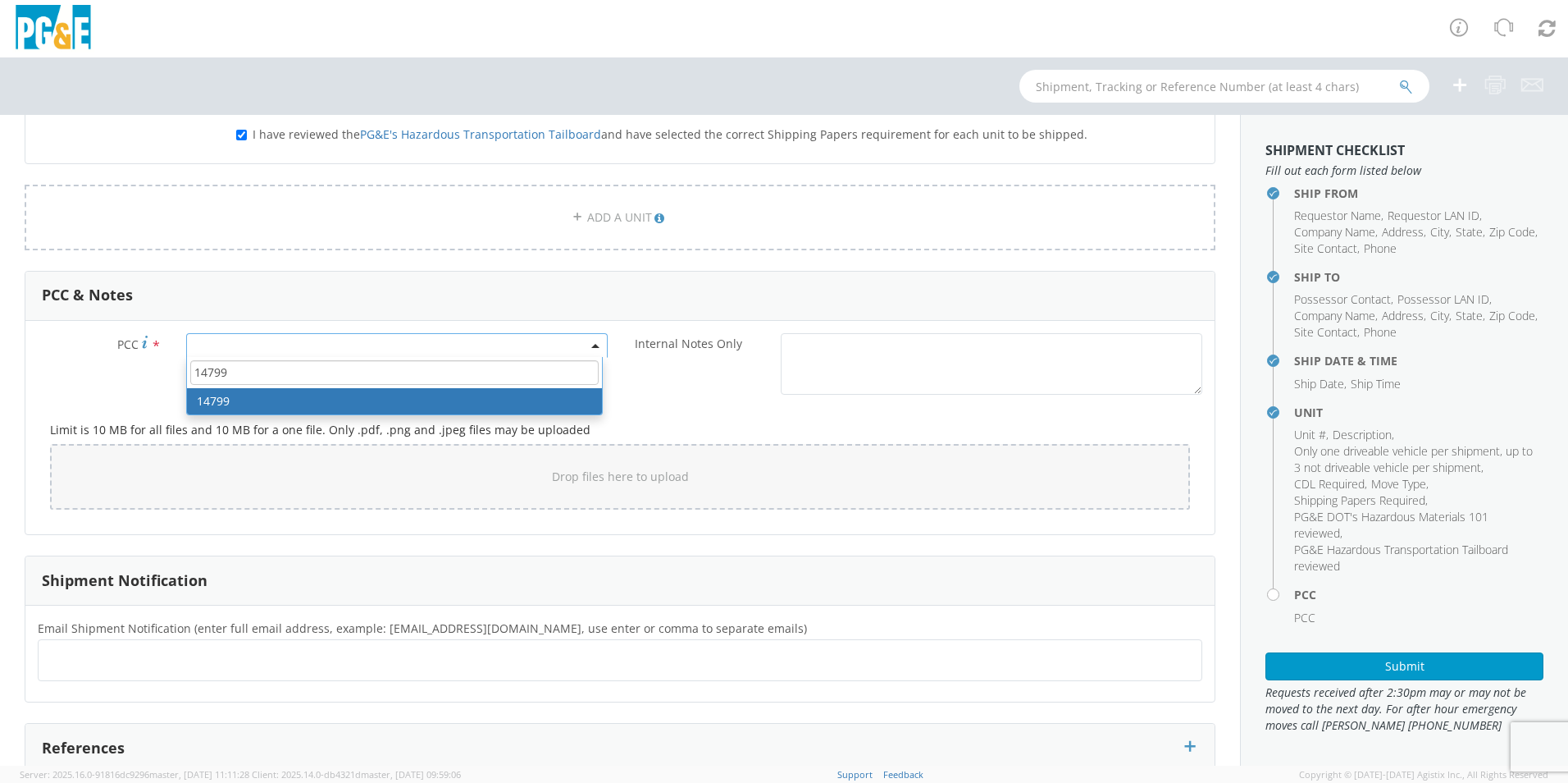
type input "14799"
select select "14799"
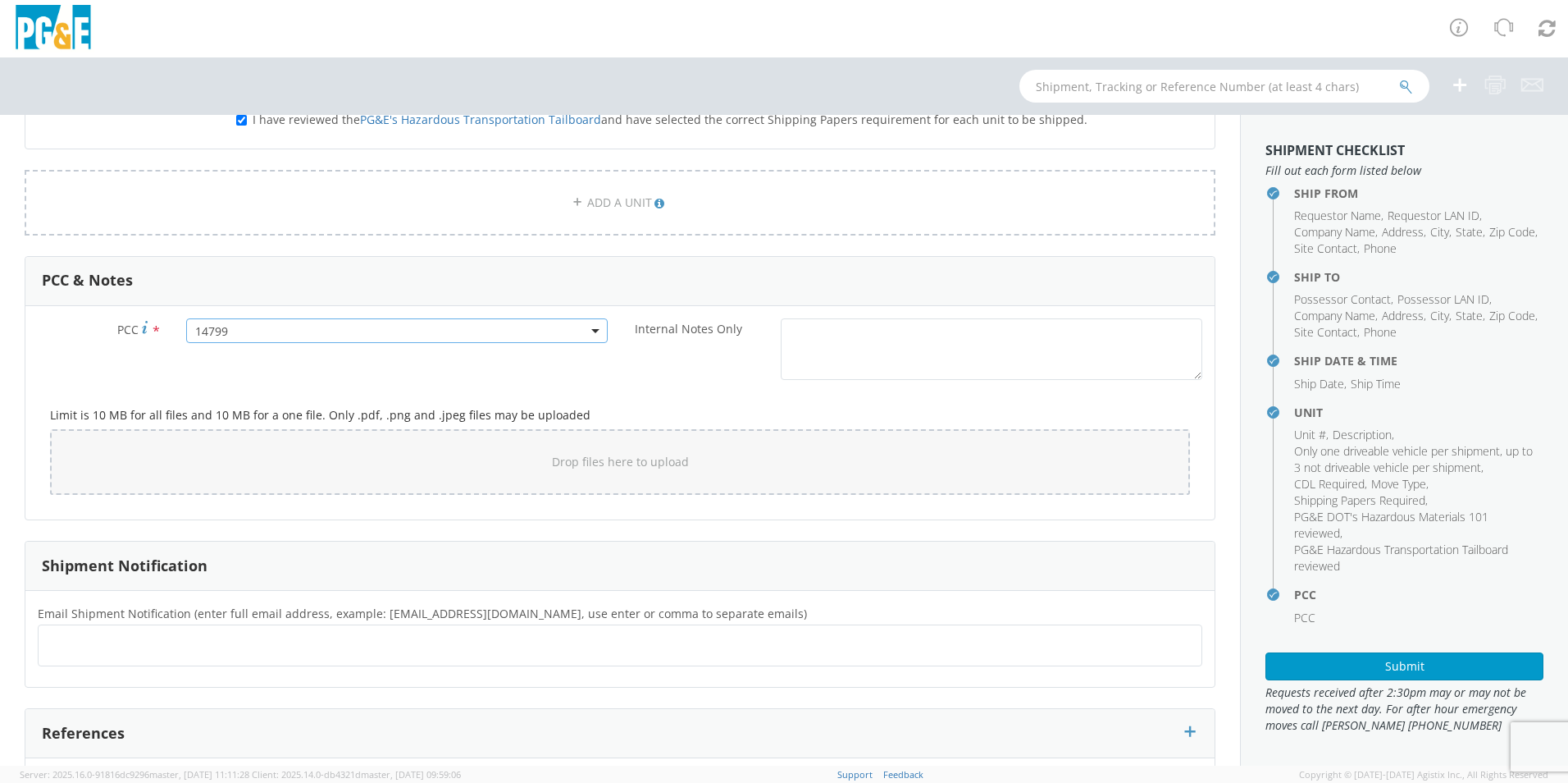
scroll to position [1186, 0]
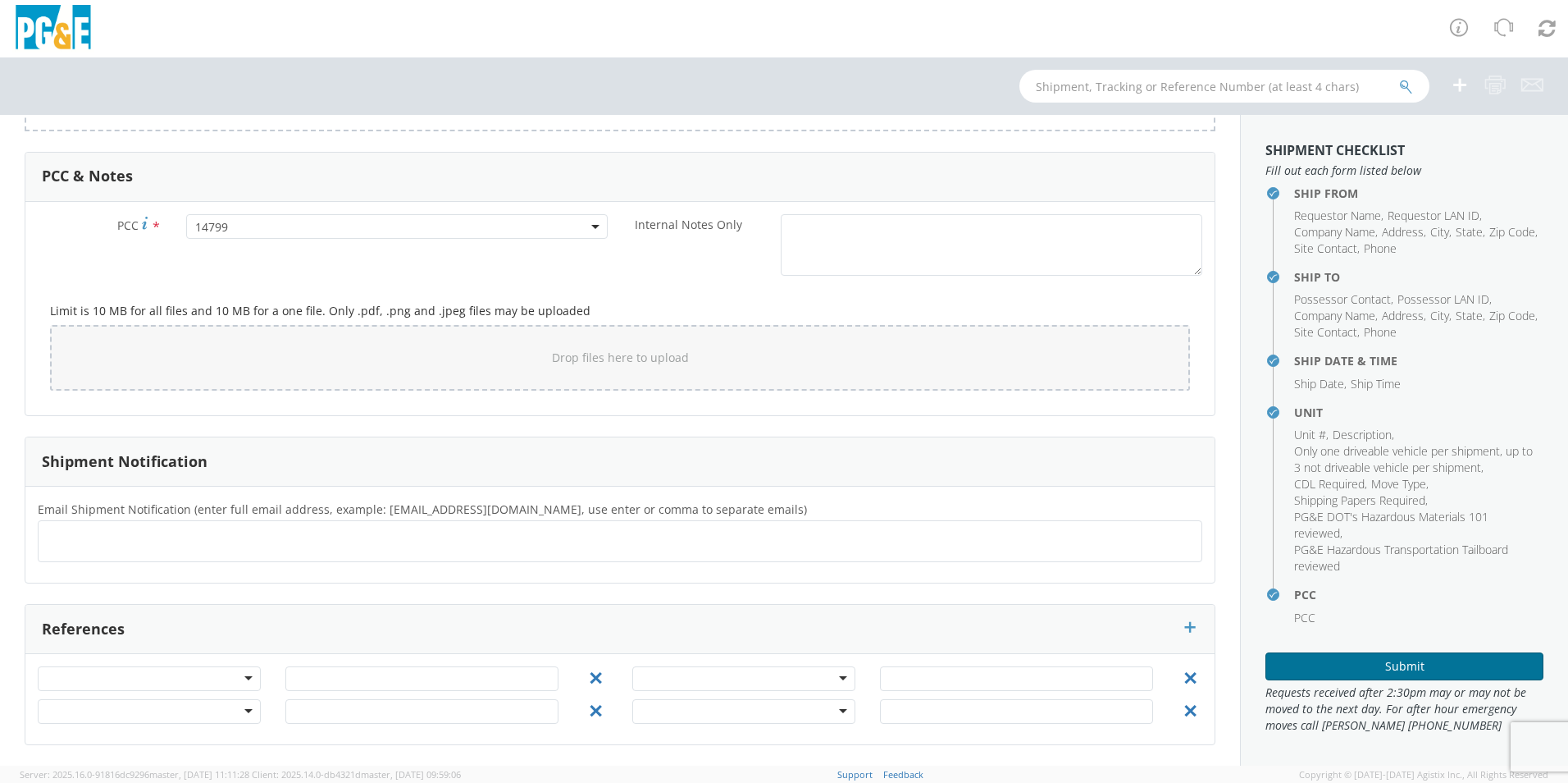
click at [774, 354] on button "Submit" at bounding box center [1404, 666] width 278 height 28
